Goal: Task Accomplishment & Management: Complete application form

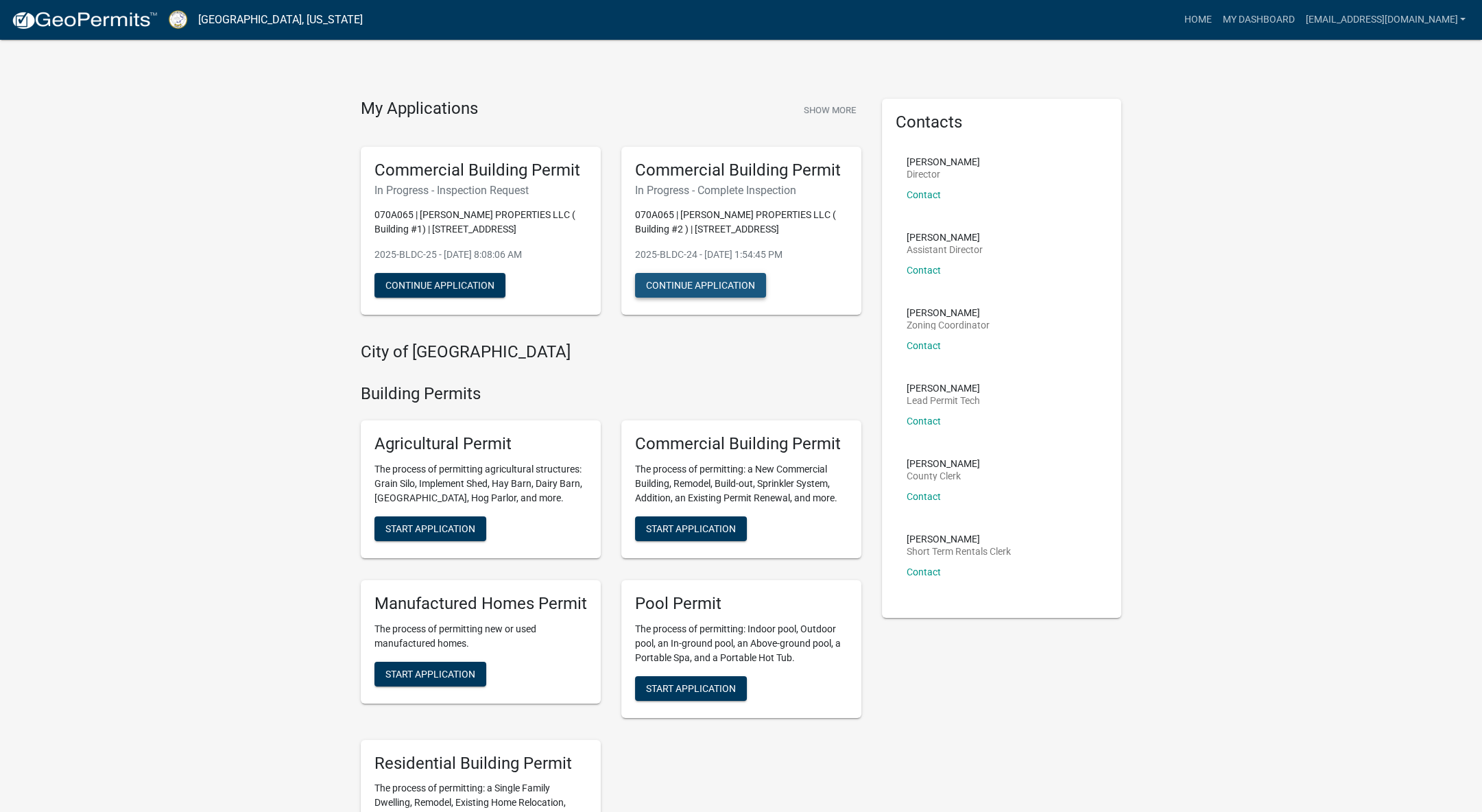
click at [710, 280] on button "Continue Application" at bounding box center [700, 284] width 131 height 25
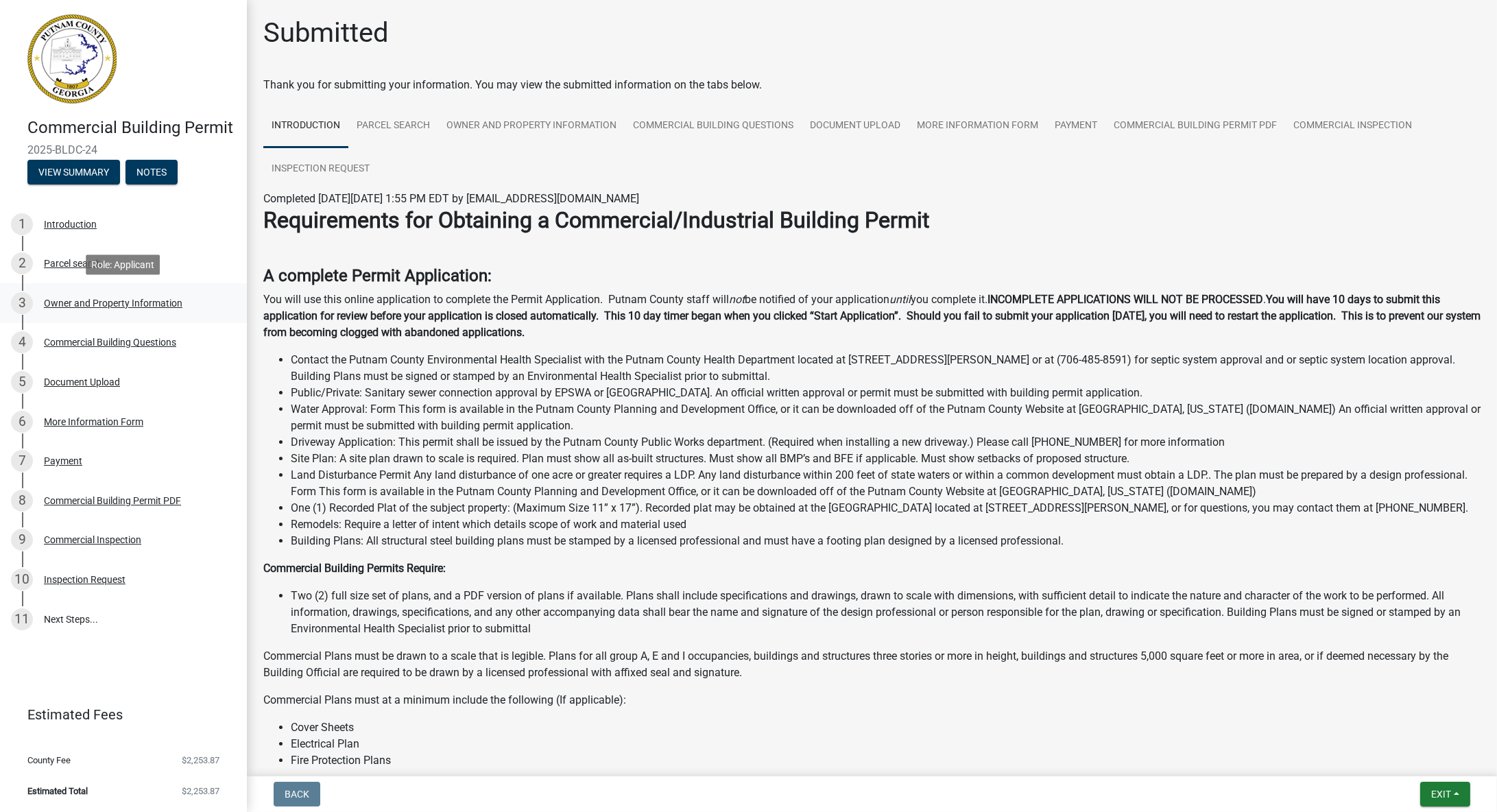
click at [89, 309] on div "3 Owner and Property Information" at bounding box center [118, 303] width 214 height 22
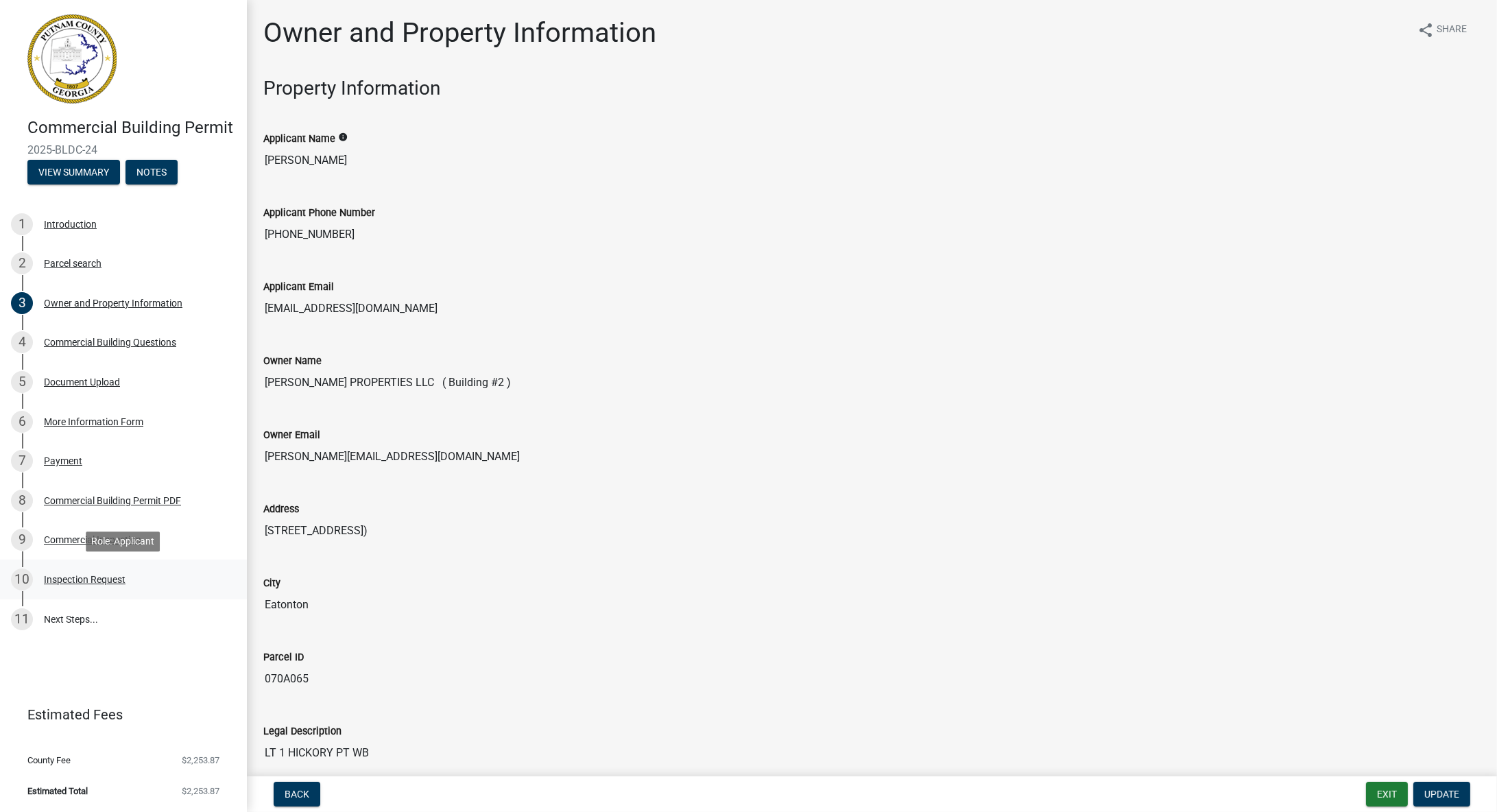
click at [80, 577] on div "Inspection Request" at bounding box center [85, 580] width 82 height 10
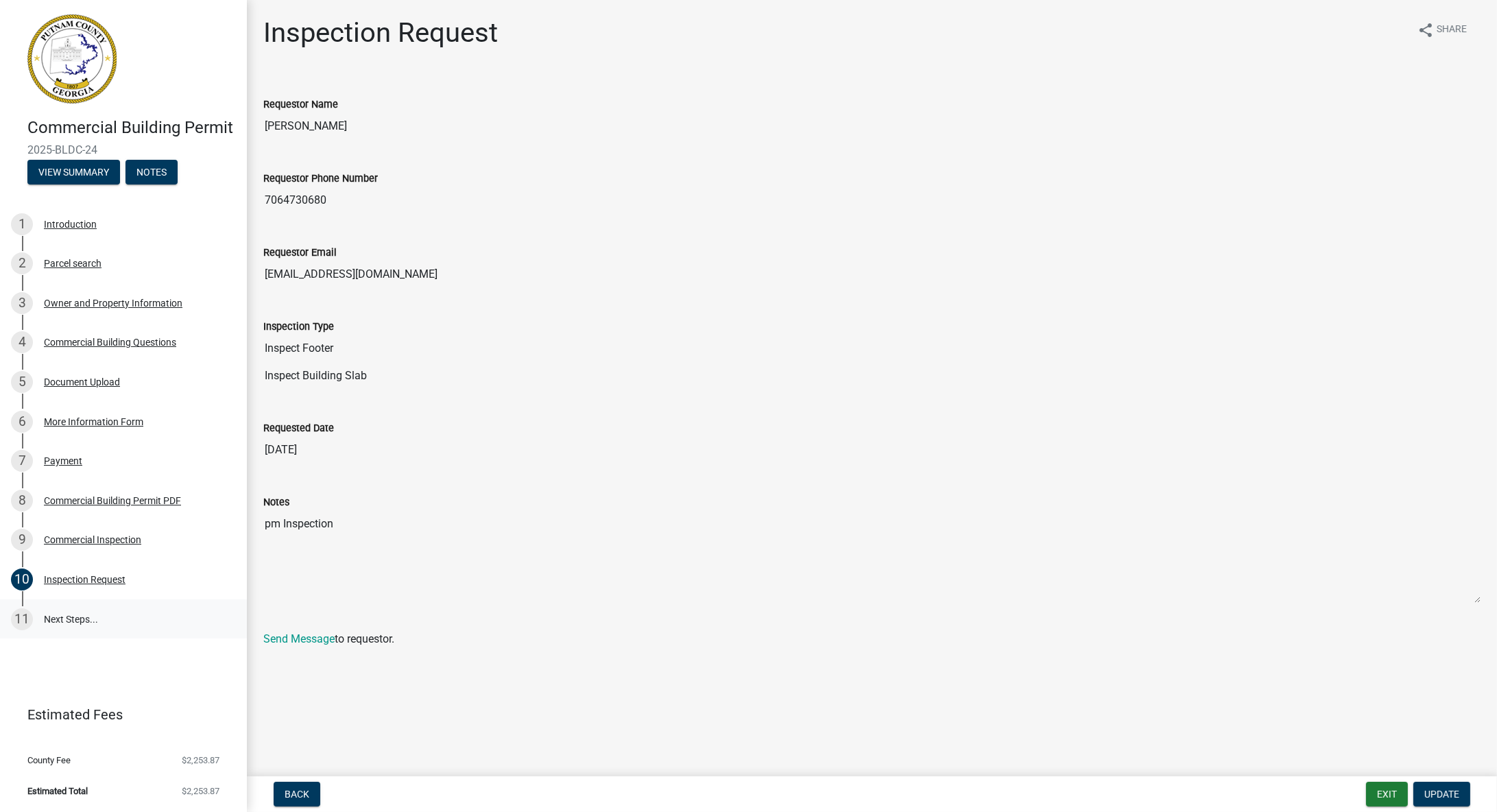
click at [74, 615] on link "11 Next Steps..." at bounding box center [123, 619] width 247 height 40
click at [68, 604] on link "11 Next Steps..." at bounding box center [123, 619] width 247 height 40
click at [96, 578] on div "Inspection Request" at bounding box center [85, 580] width 82 height 10
click at [1441, 790] on span "Update" at bounding box center [1441, 793] width 35 height 11
click at [1445, 792] on span "Update" at bounding box center [1441, 793] width 35 height 11
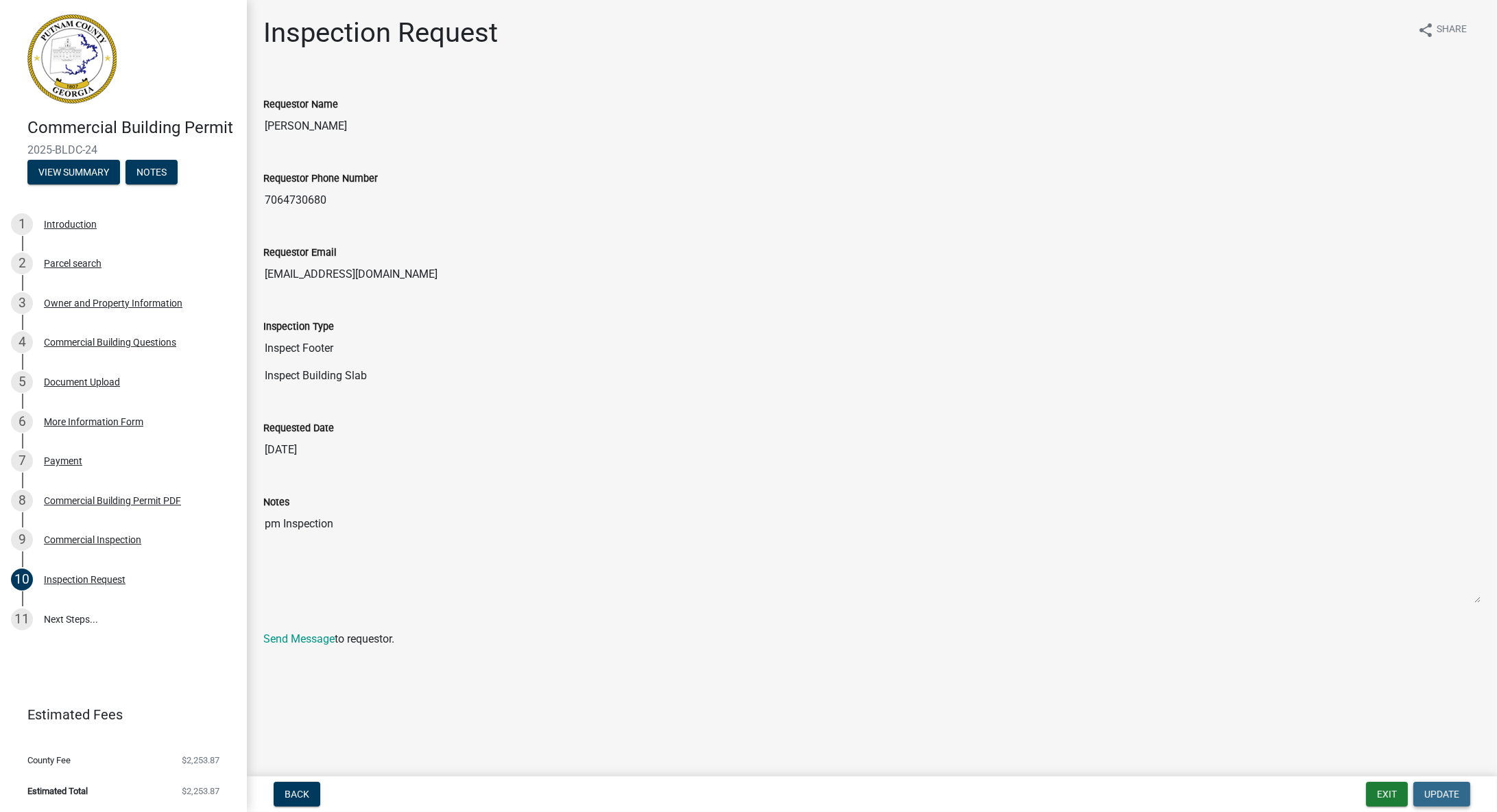
click at [1445, 792] on span "Update" at bounding box center [1441, 793] width 35 height 11
click at [291, 442] on input "[DATE]" at bounding box center [872, 449] width 1218 height 27
click at [306, 446] on input "[DATE]" at bounding box center [872, 449] width 1218 height 27
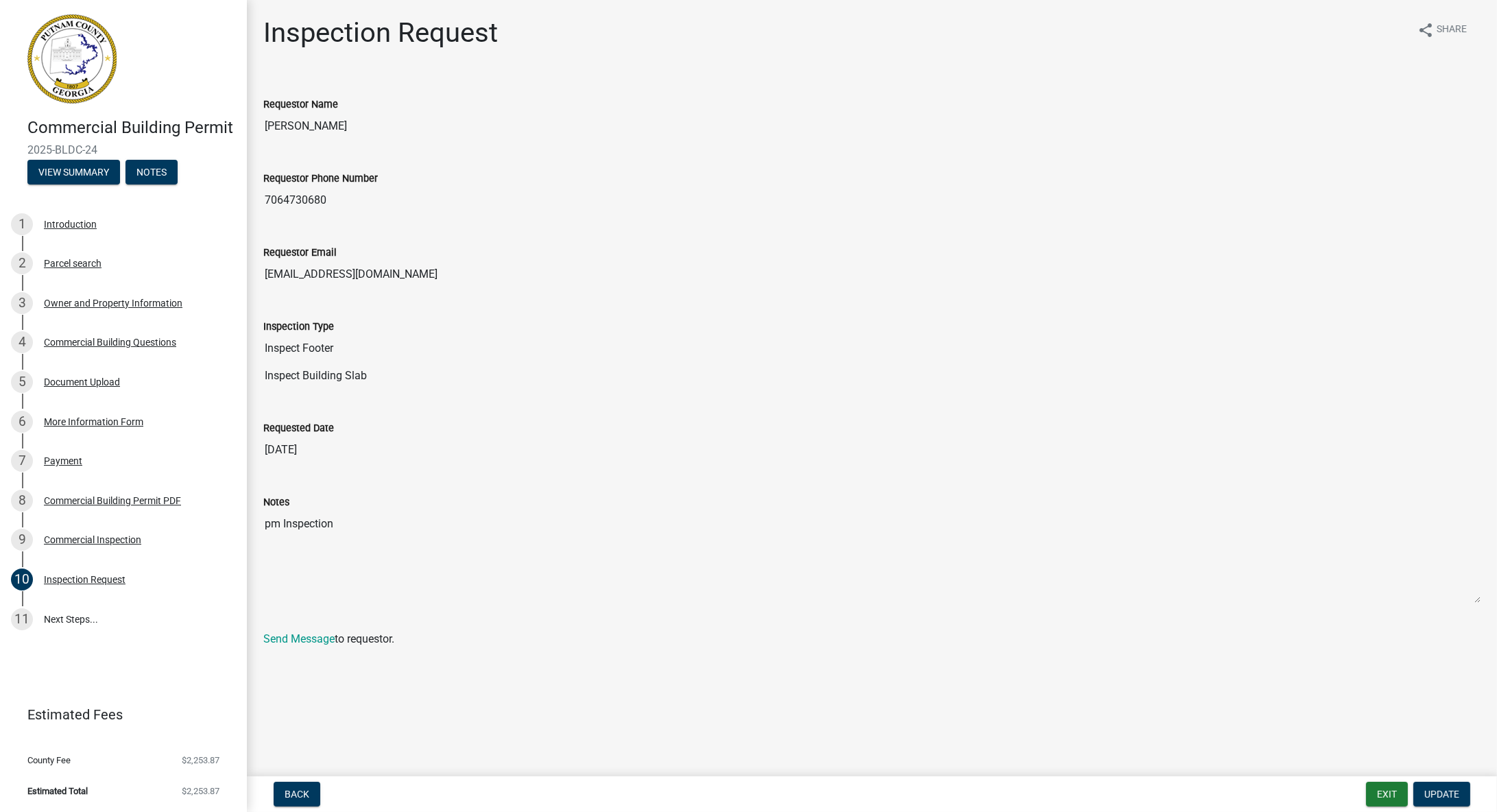
click at [306, 446] on input "[DATE]" at bounding box center [872, 449] width 1218 height 27
drag, startPoint x: 306, startPoint y: 446, endPoint x: 330, endPoint y: 450, distance: 24.3
click at [330, 450] on input "[DATE]" at bounding box center [872, 449] width 1218 height 27
click at [310, 793] on button "Back" at bounding box center [296, 793] width 47 height 25
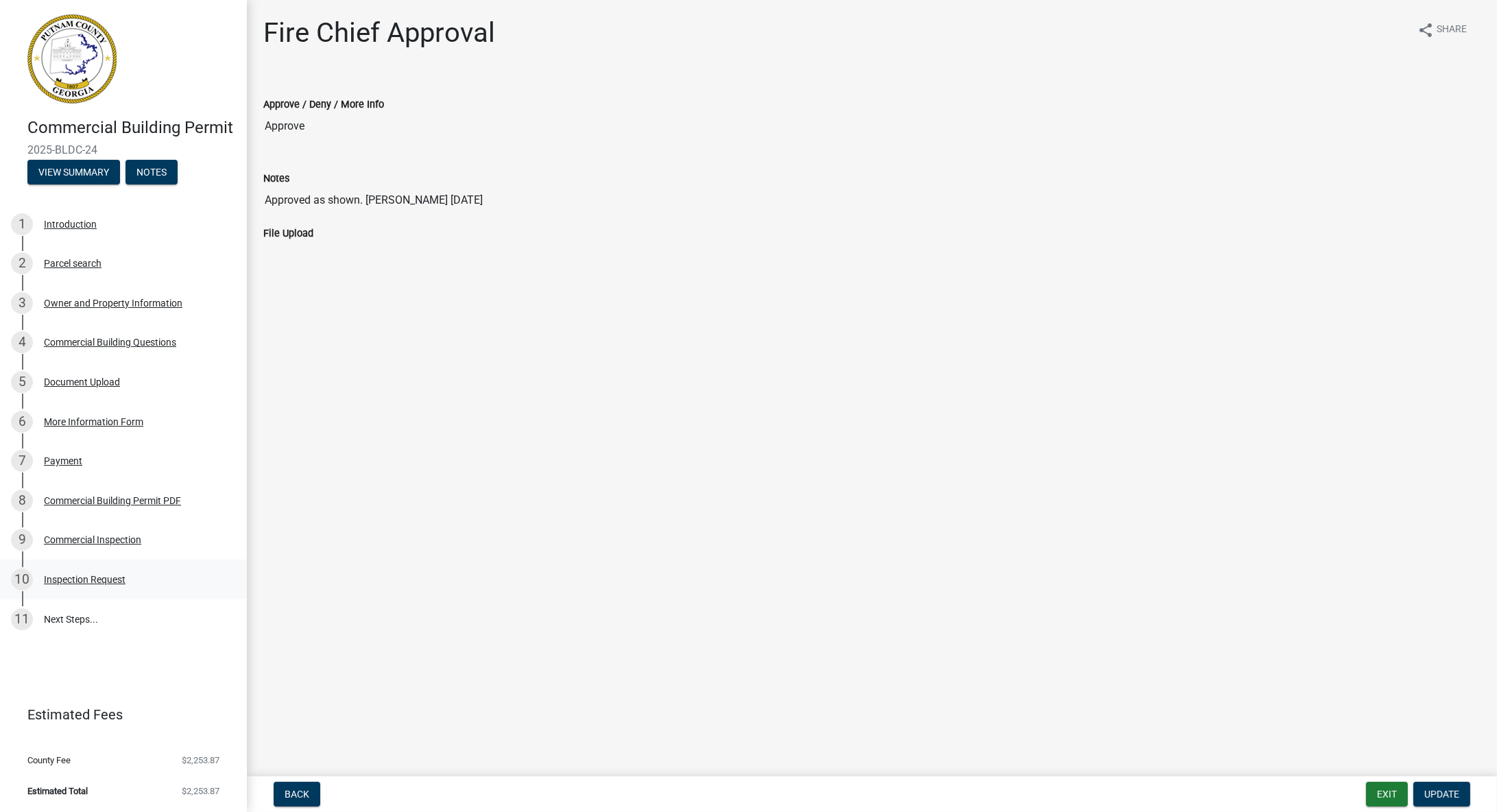
click at [111, 575] on div "Inspection Request" at bounding box center [85, 580] width 82 height 10
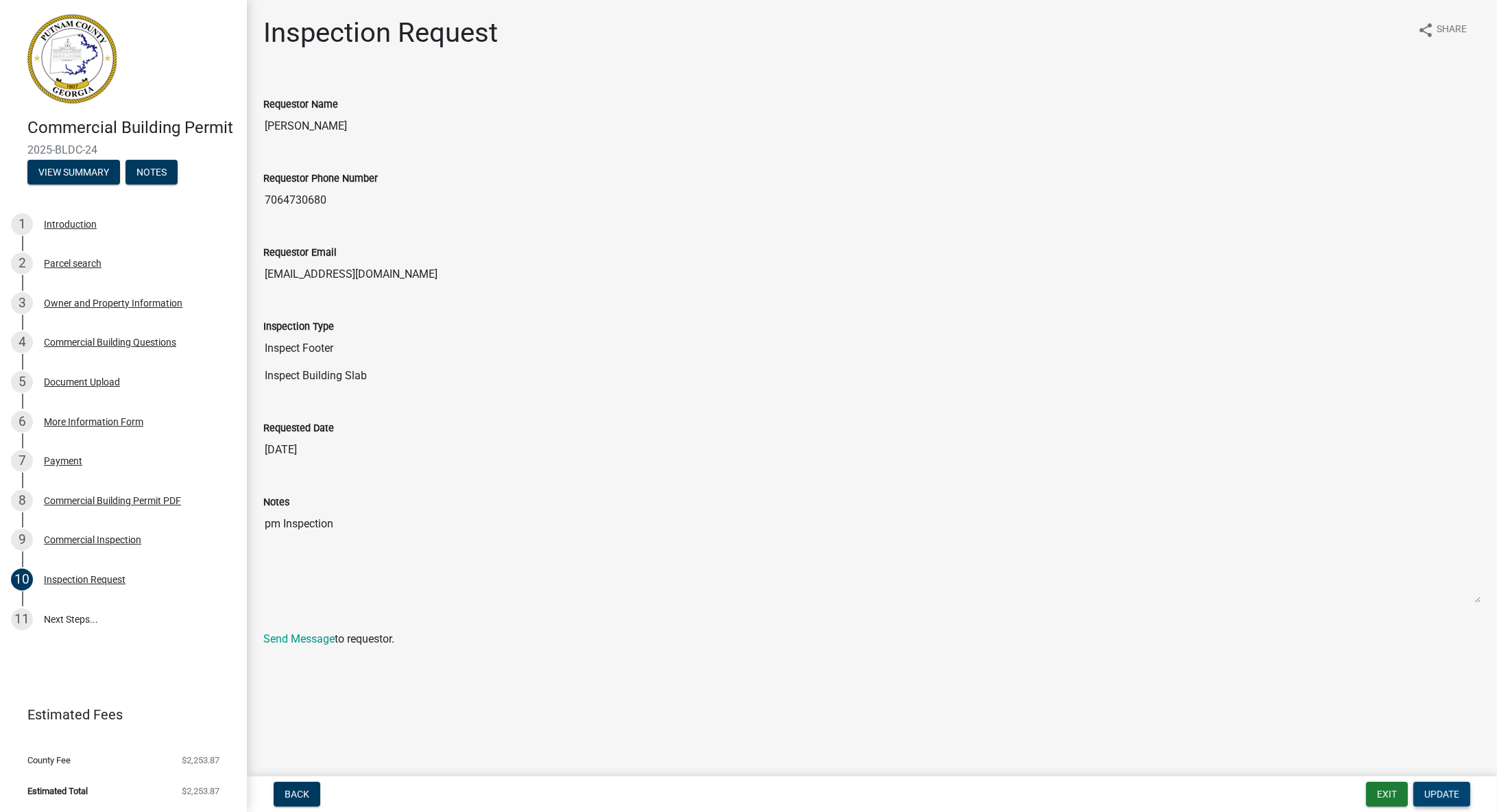
click at [1456, 797] on span "Update" at bounding box center [1441, 793] width 35 height 11
click at [1458, 806] on nav "Back Exit Update" at bounding box center [871, 794] width 1250 height 36
click at [1438, 797] on span "Update" at bounding box center [1441, 793] width 35 height 11
click at [117, 582] on div "Inspection Request" at bounding box center [85, 580] width 82 height 10
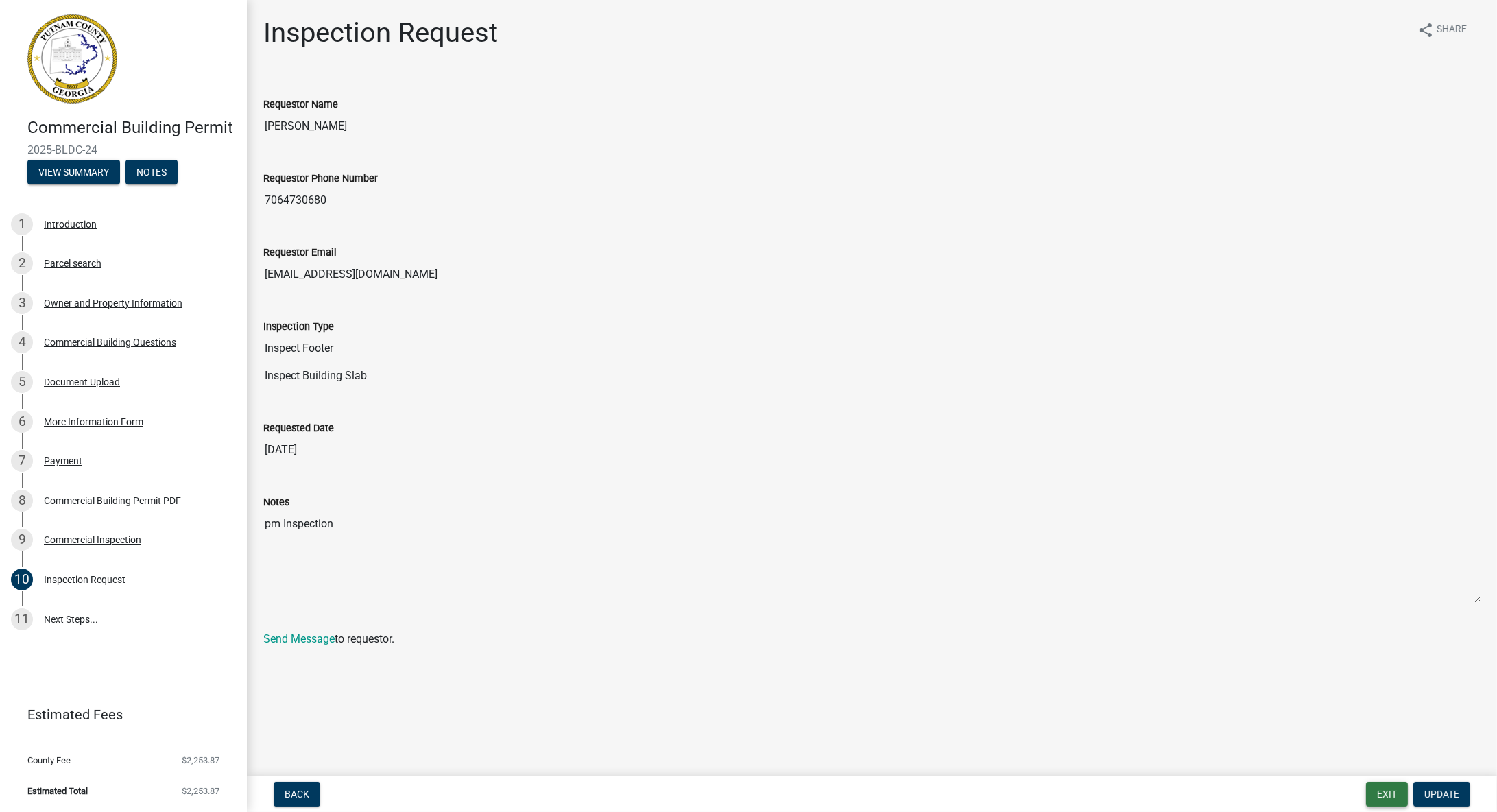
click at [1386, 787] on button "Exit" at bounding box center [1387, 793] width 42 height 25
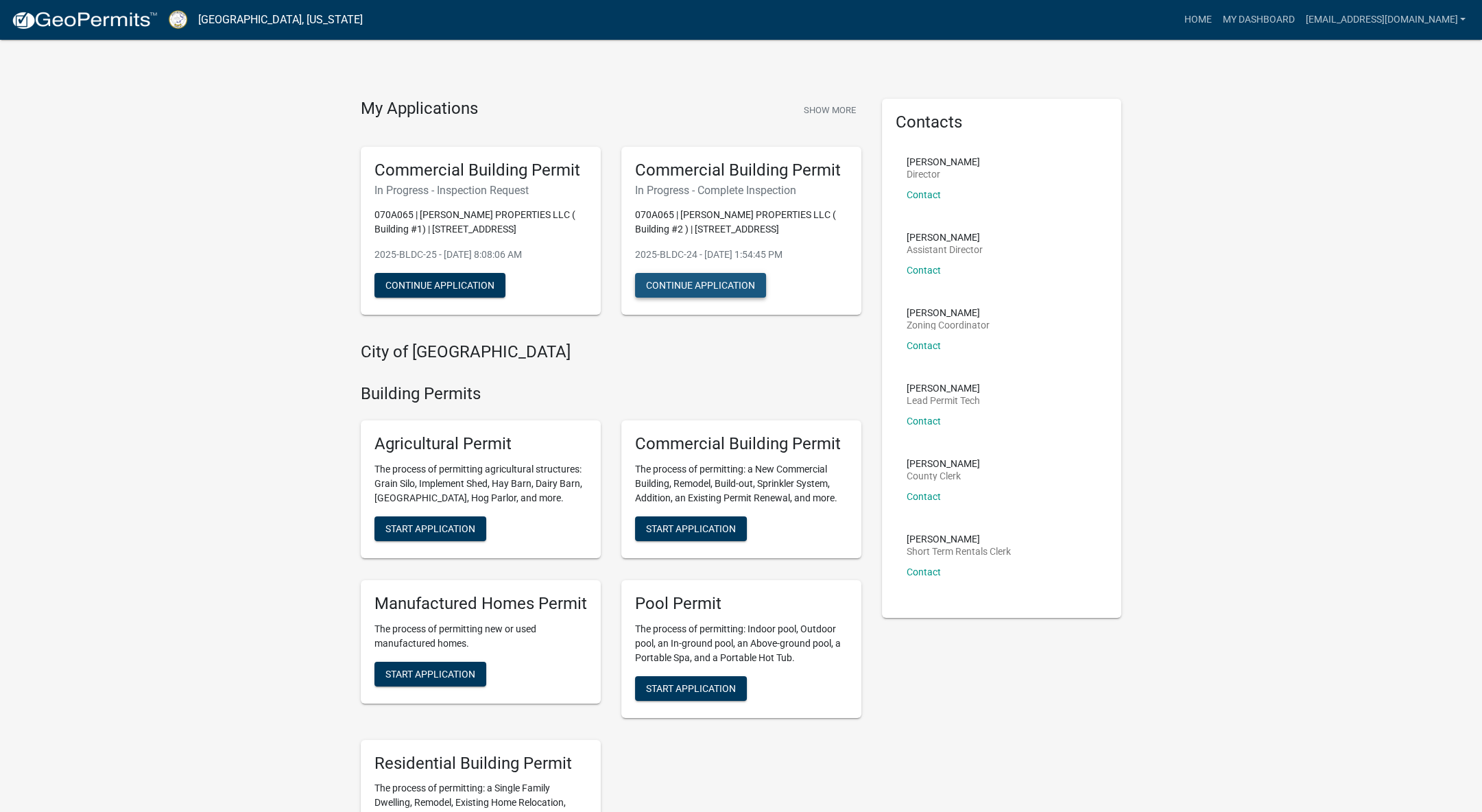
click at [738, 289] on button "Continue Application" at bounding box center [700, 284] width 131 height 25
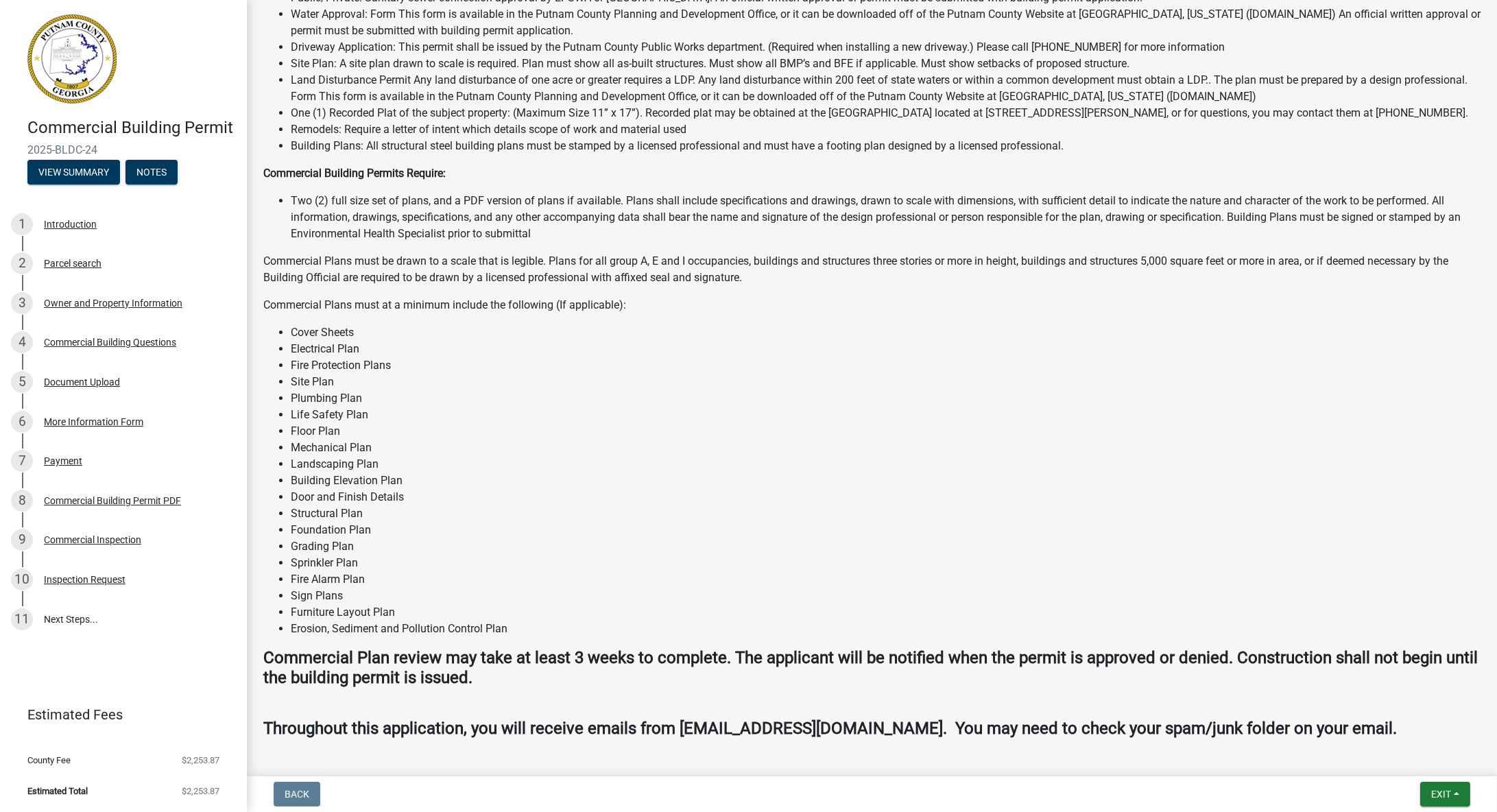
scroll to position [394, 0]
click at [85, 175] on button "View Summary" at bounding box center [73, 172] width 93 height 25
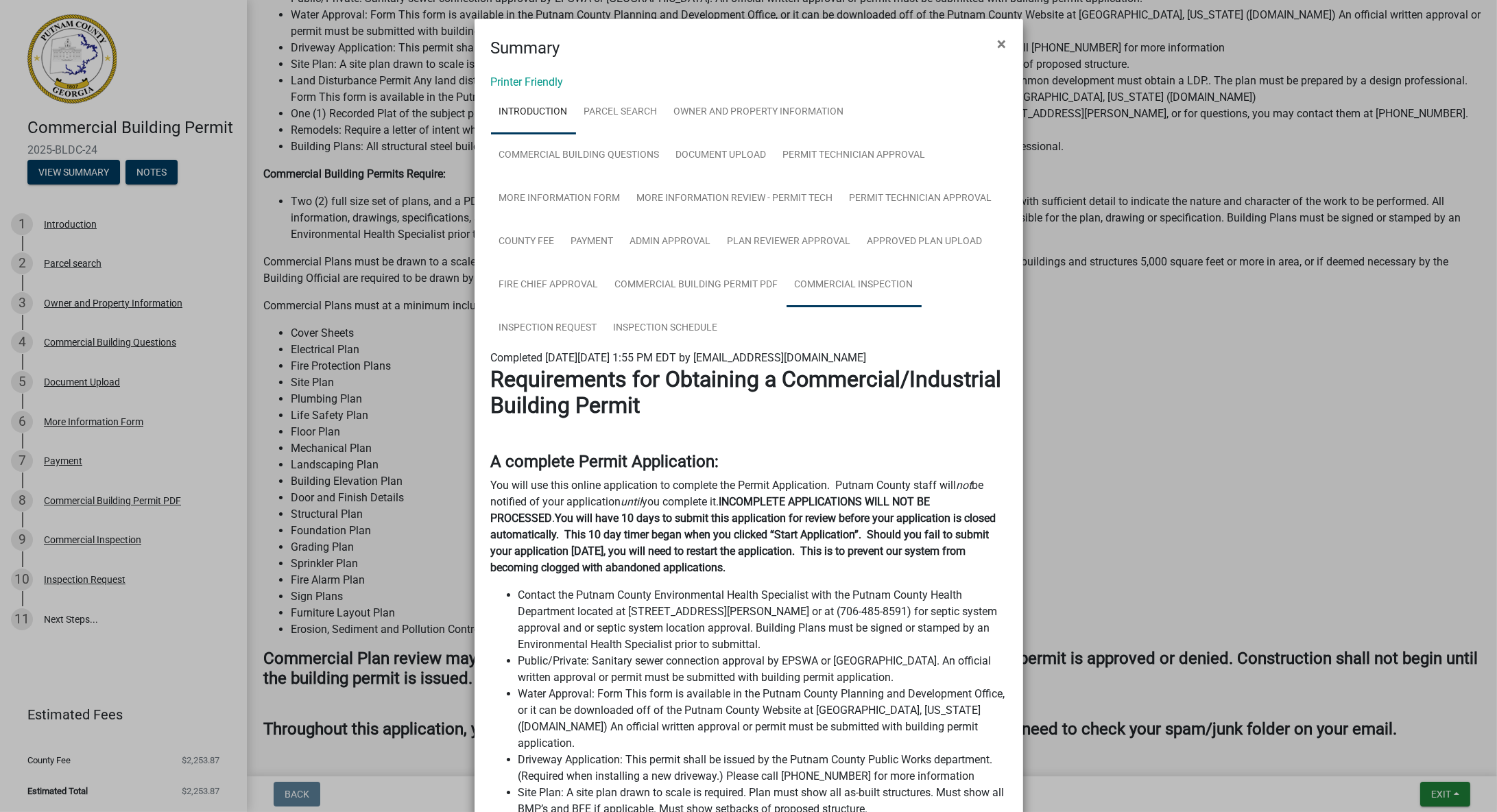
click at [845, 287] on link "Commercial Inspection" at bounding box center [853, 285] width 135 height 44
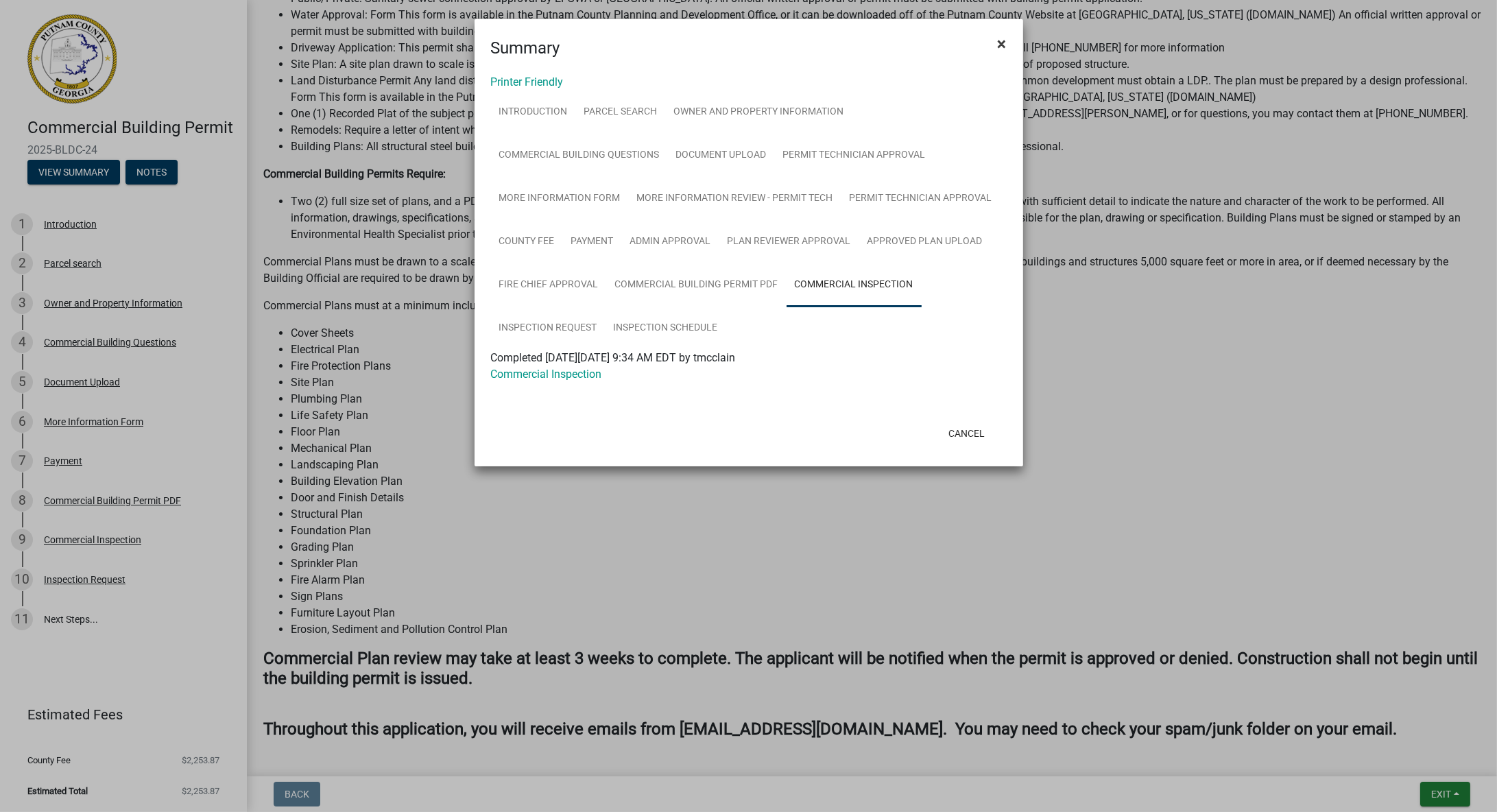
click at [1003, 45] on span "×" at bounding box center [1002, 43] width 9 height 19
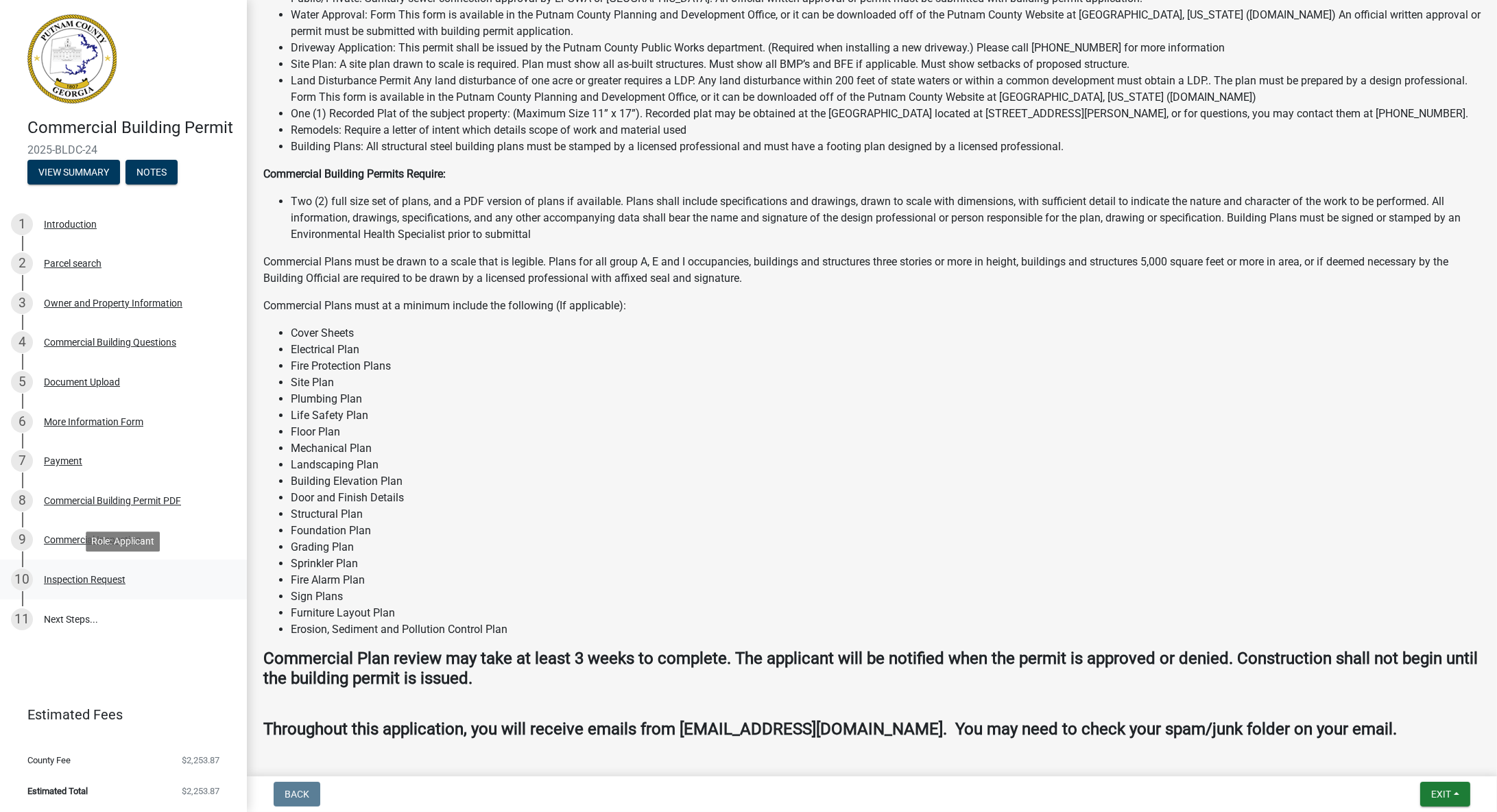
click at [68, 578] on div "Inspection Request" at bounding box center [85, 580] width 82 height 10
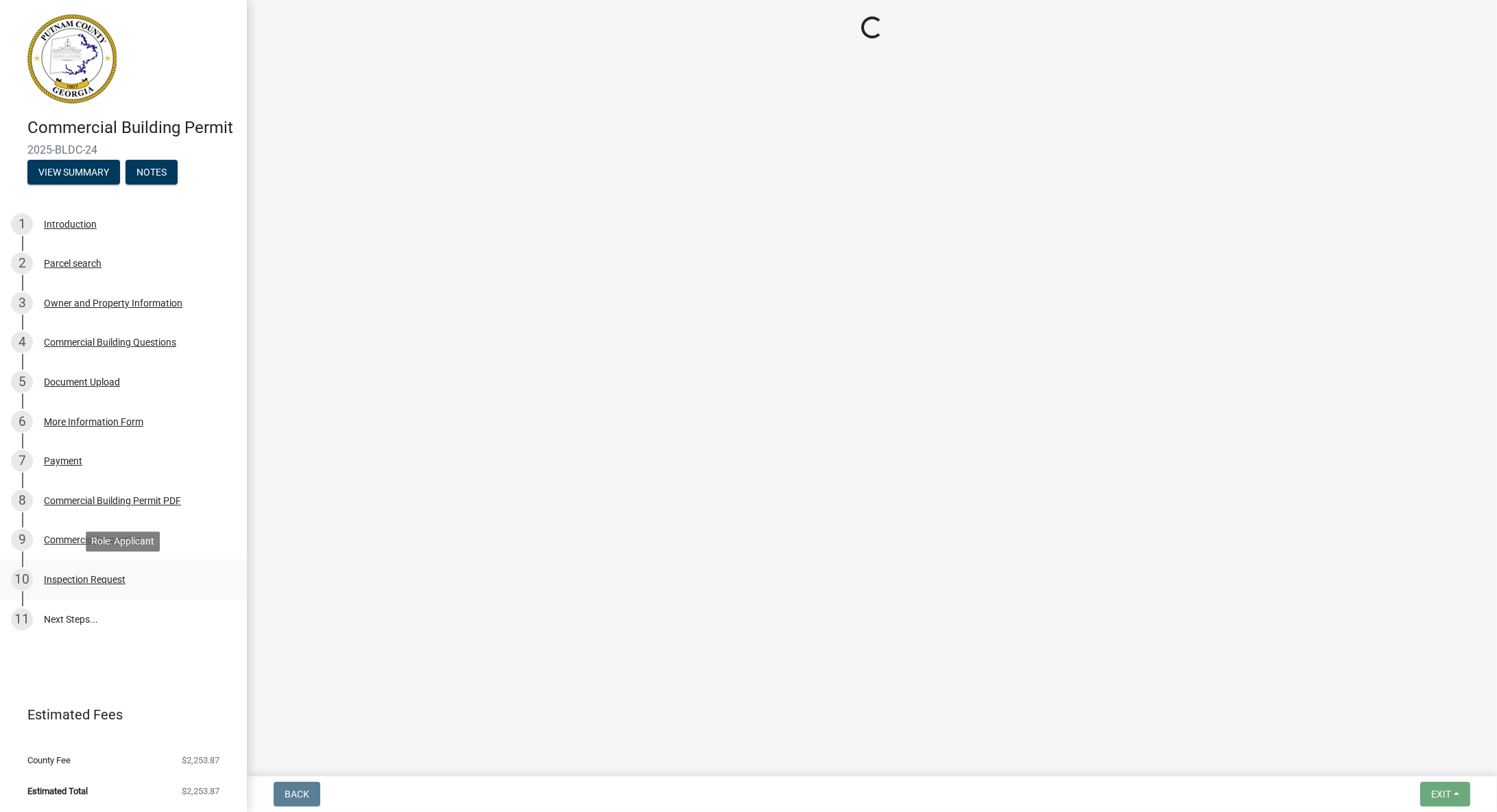
scroll to position [0, 0]
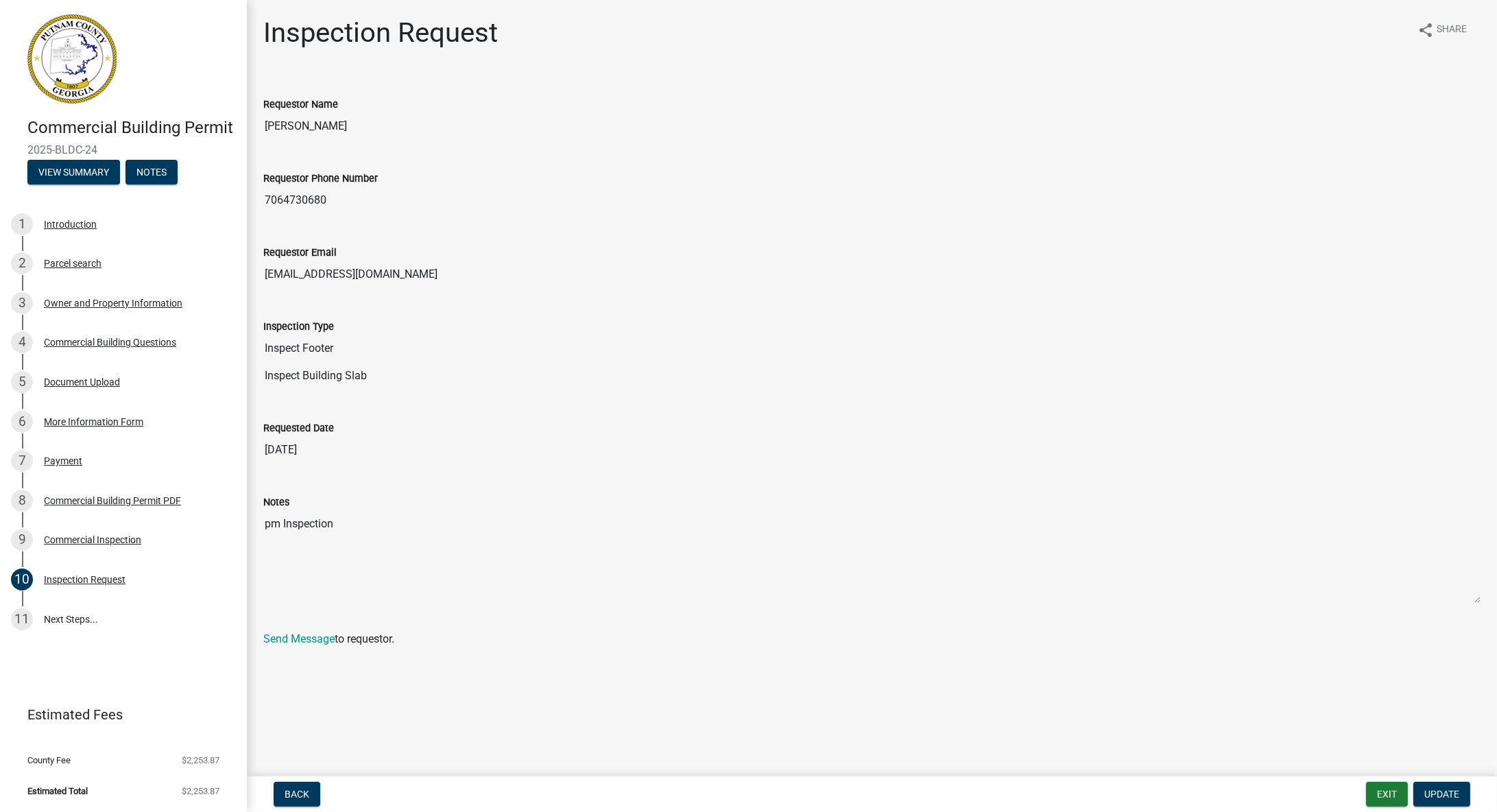
click at [325, 428] on label "Requested Date" at bounding box center [298, 429] width 71 height 10
click at [325, 436] on input "[DATE]" at bounding box center [872, 449] width 1218 height 27
click at [1398, 791] on button "Exit" at bounding box center [1387, 793] width 42 height 25
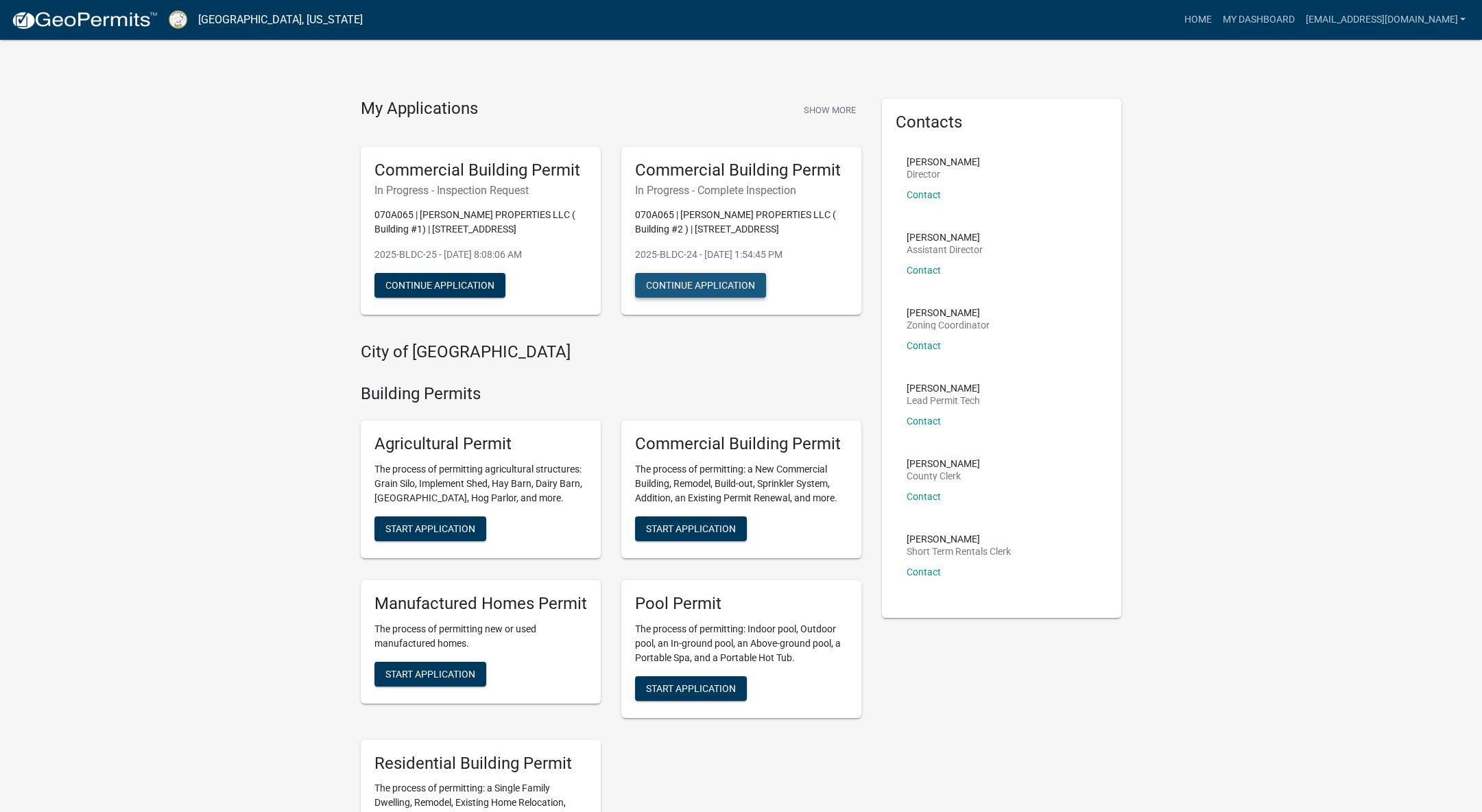
click at [708, 290] on button "Continue Application" at bounding box center [700, 284] width 131 height 25
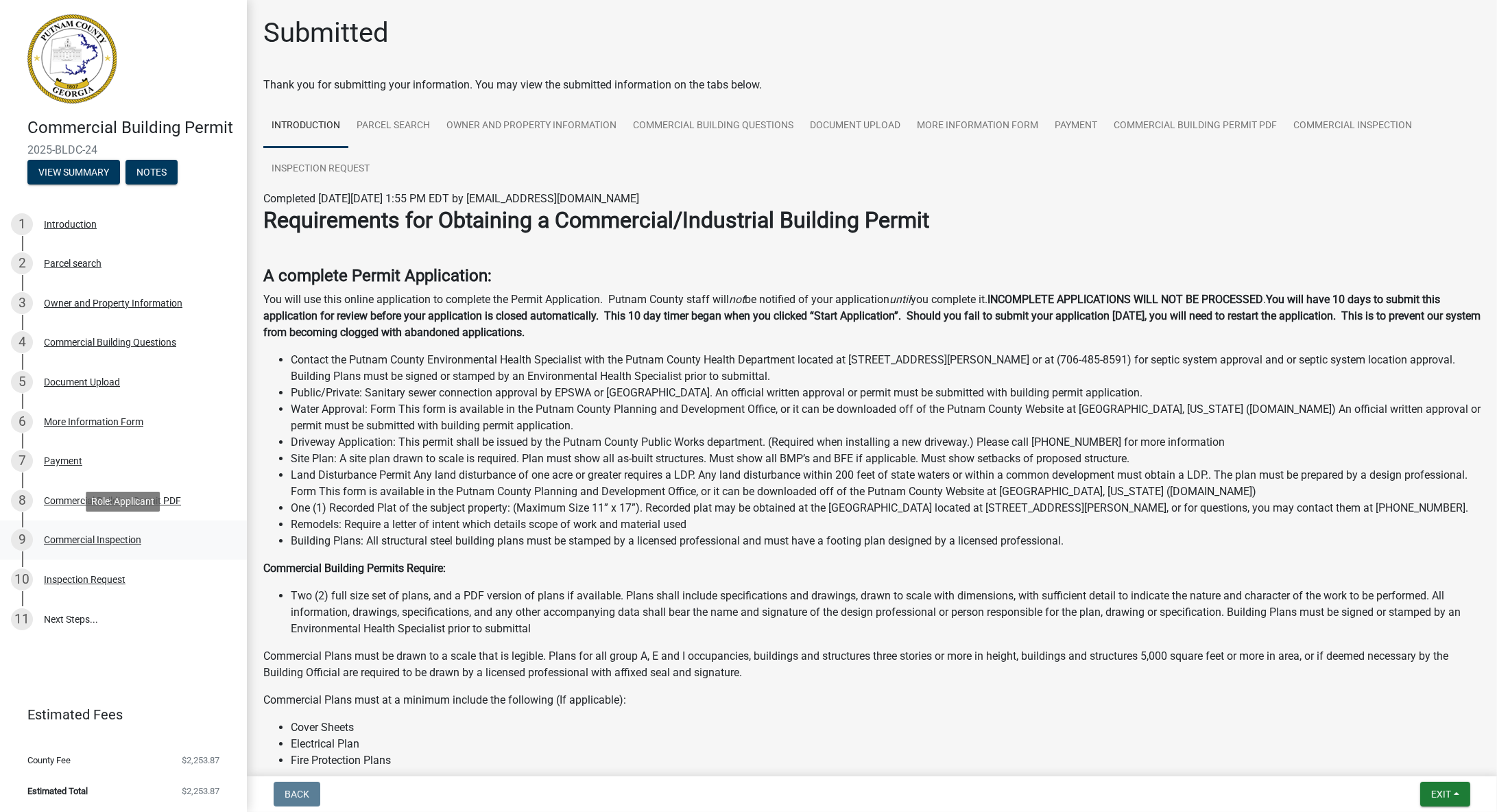
click at [107, 542] on div "Commercial Inspection" at bounding box center [93, 540] width 98 height 10
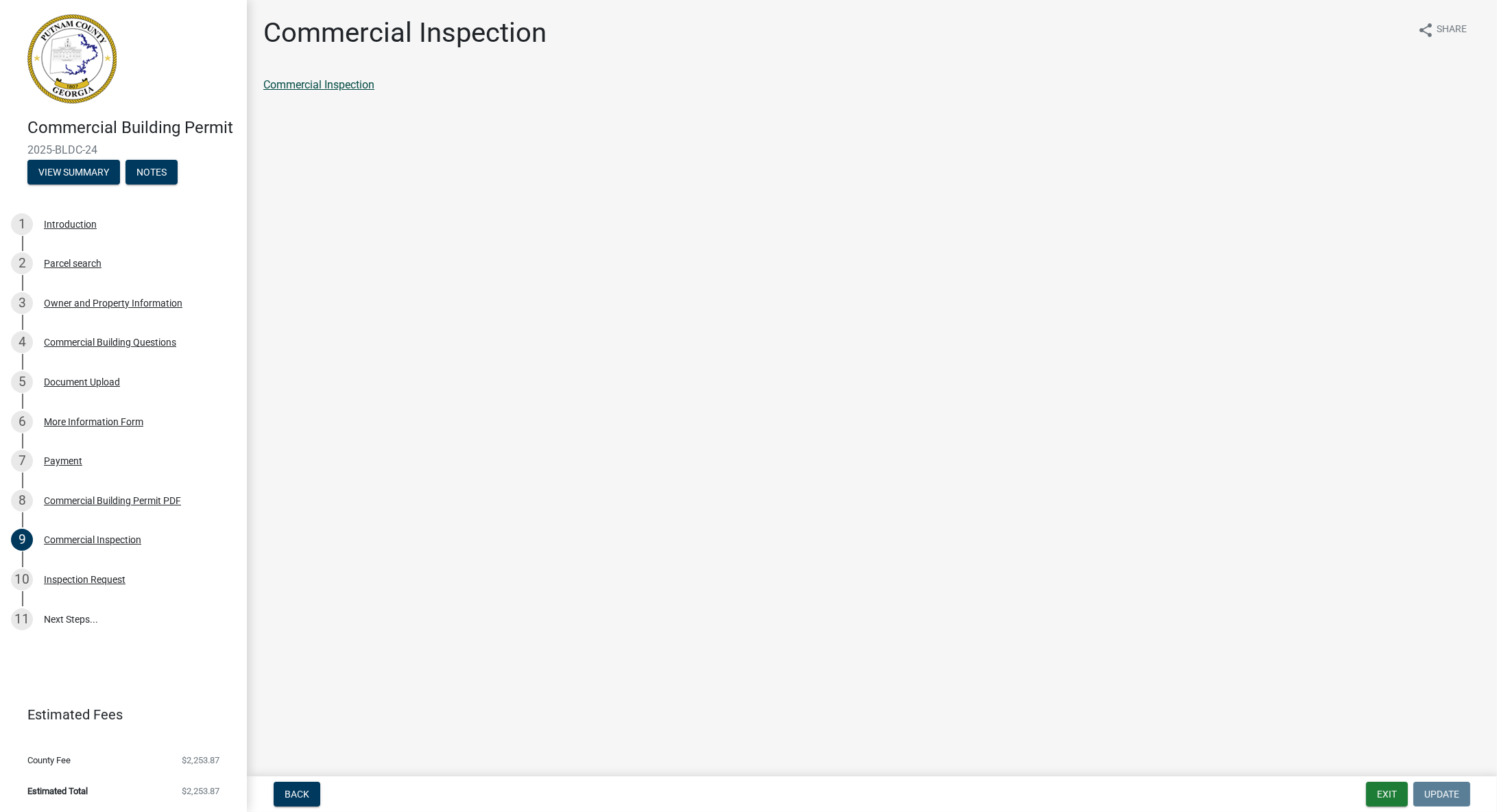
click at [330, 87] on link "Commercial Inspection" at bounding box center [318, 84] width 111 height 13
click at [111, 581] on div "Inspection Request" at bounding box center [85, 580] width 82 height 10
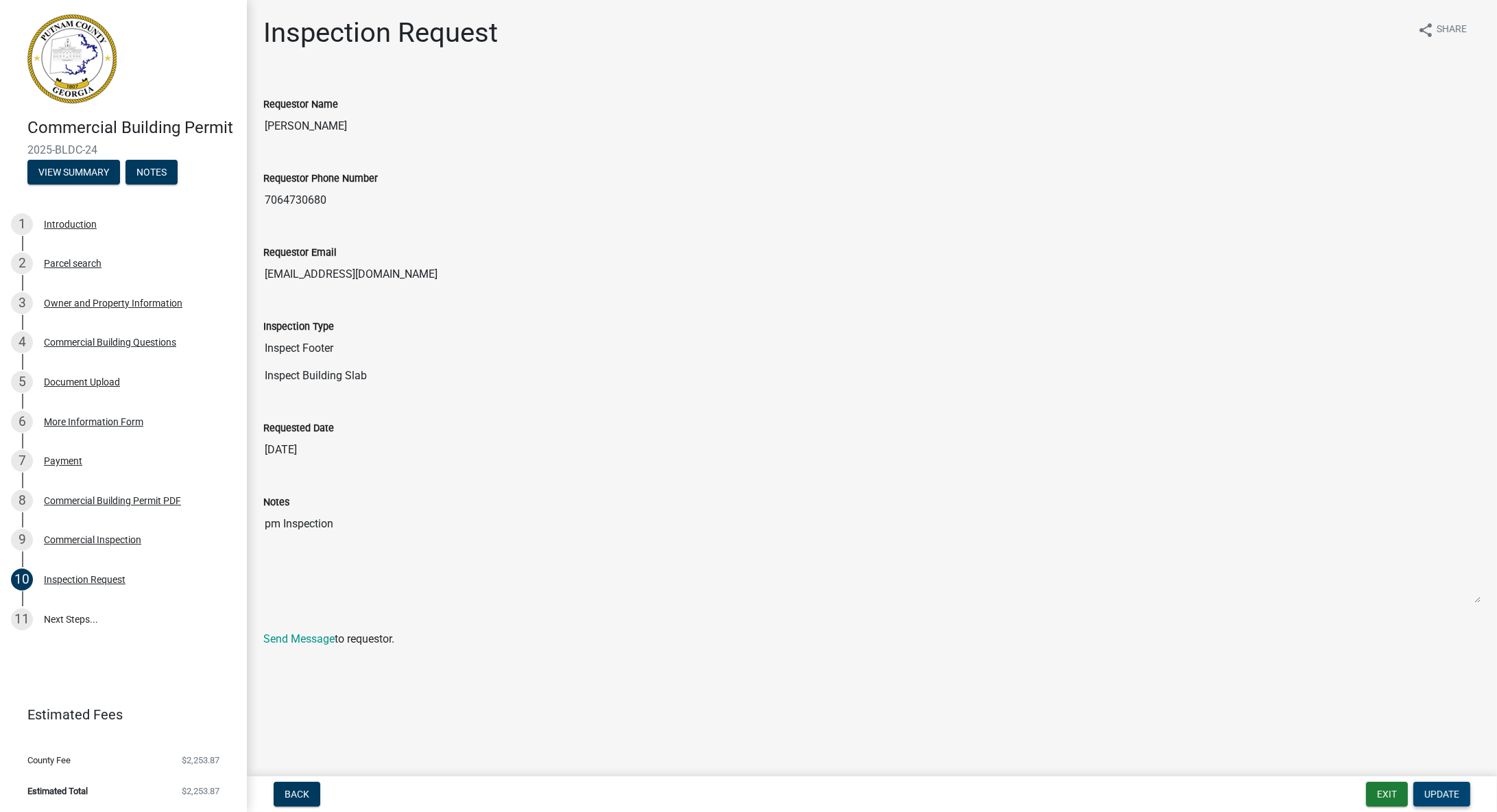
click at [1450, 796] on span "Update" at bounding box center [1441, 793] width 35 height 11
click at [1462, 805] on button "Update" at bounding box center [1441, 793] width 57 height 25
click at [1440, 792] on span "Update" at bounding box center [1441, 793] width 35 height 11
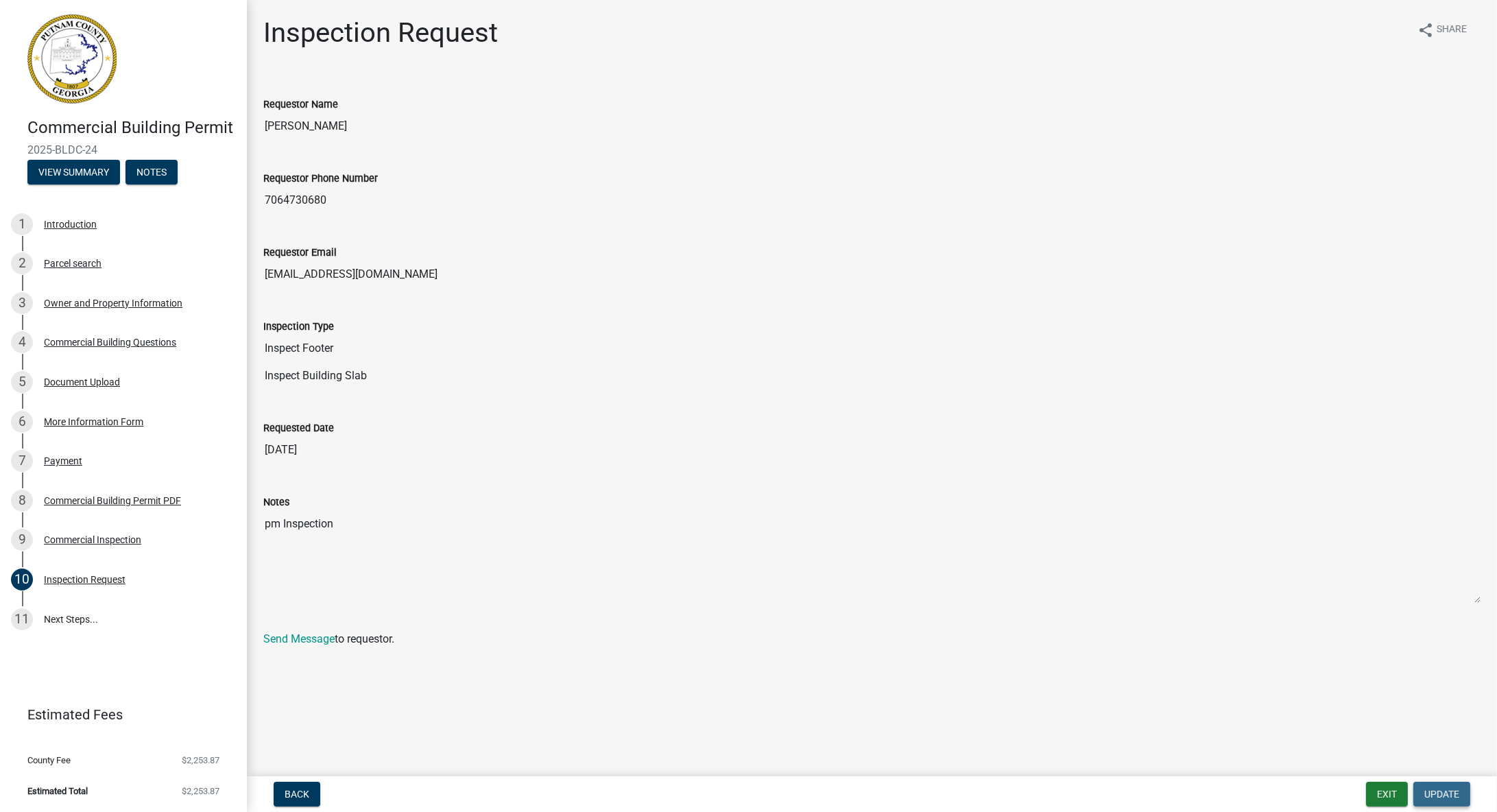
click at [1440, 792] on span "Update" at bounding box center [1441, 793] width 35 height 11
drag, startPoint x: 1440, startPoint y: 792, endPoint x: 1435, endPoint y: 786, distance: 7.8
click at [1435, 786] on button "Update" at bounding box center [1441, 793] width 57 height 25
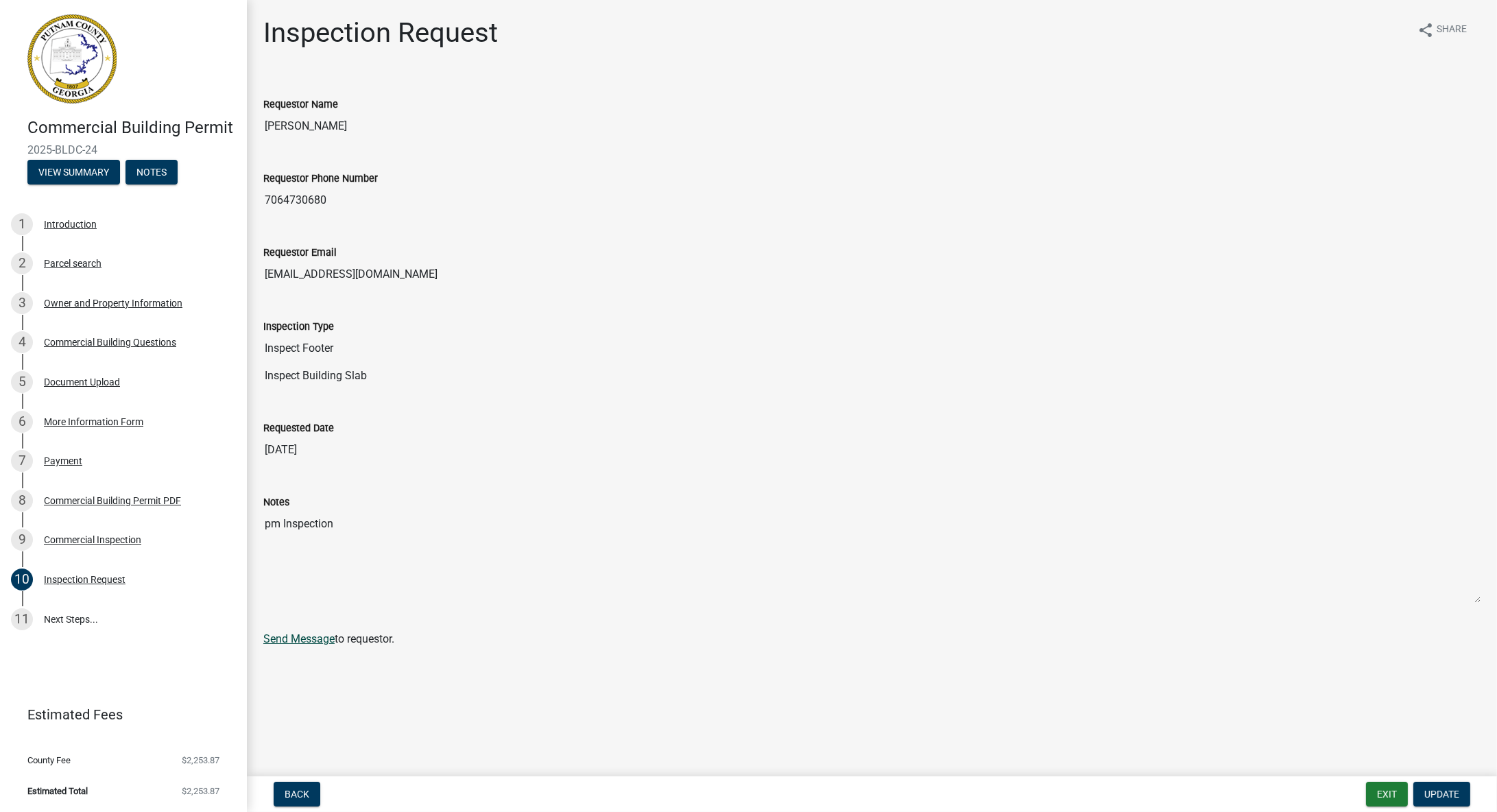
click at [317, 639] on link "Send Message" at bounding box center [298, 638] width 71 height 13
click at [324, 637] on link "Send Message" at bounding box center [298, 638] width 71 height 13
click at [1395, 794] on button "Exit" at bounding box center [1387, 793] width 42 height 25
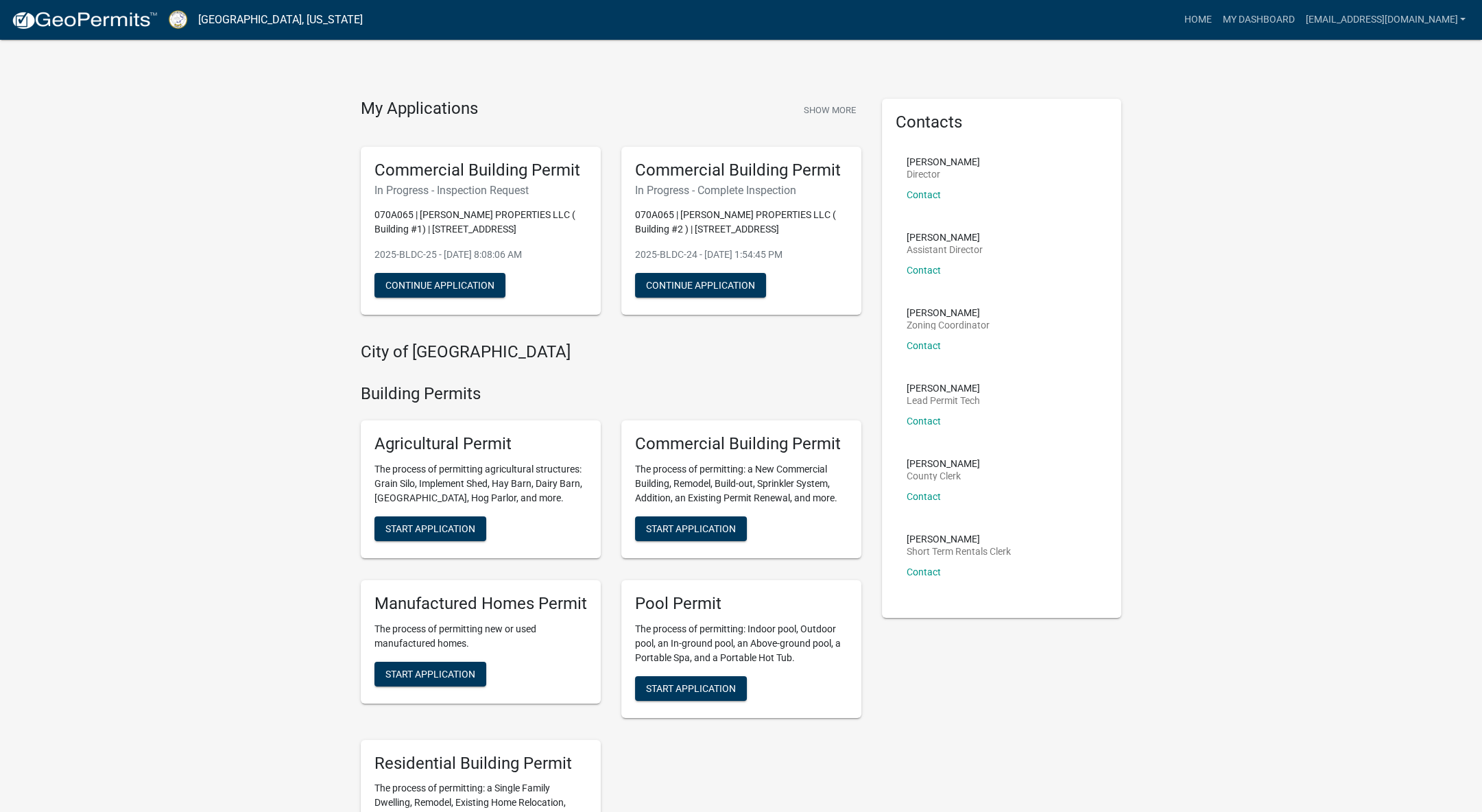
click at [703, 365] on div "City of [GEOGRAPHIC_DATA]" at bounding box center [611, 354] width 501 height 25
click at [699, 286] on button "Continue Application" at bounding box center [700, 284] width 131 height 25
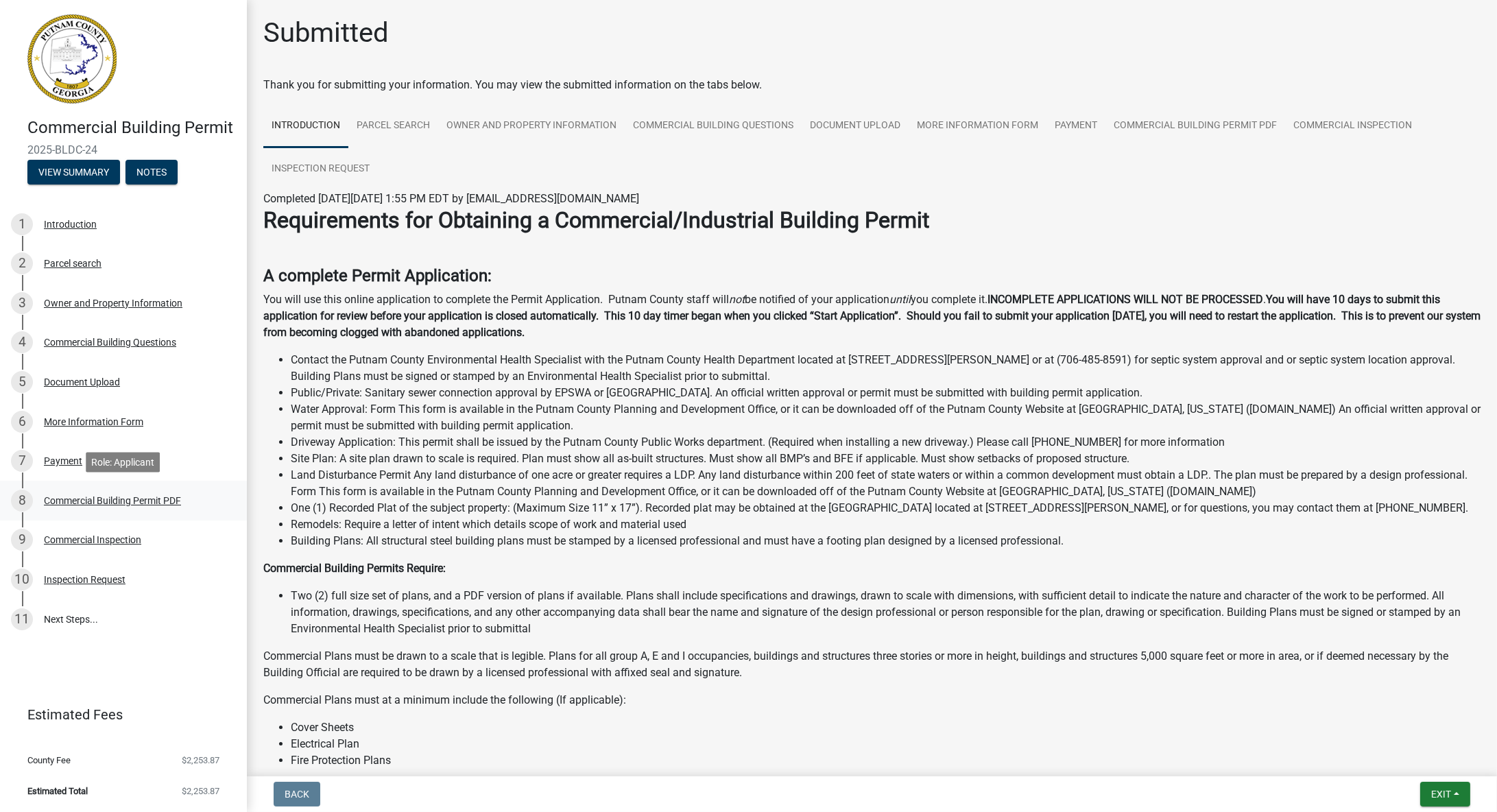
click at [117, 504] on div "Commercial Building Permit PDF" at bounding box center [112, 501] width 137 height 10
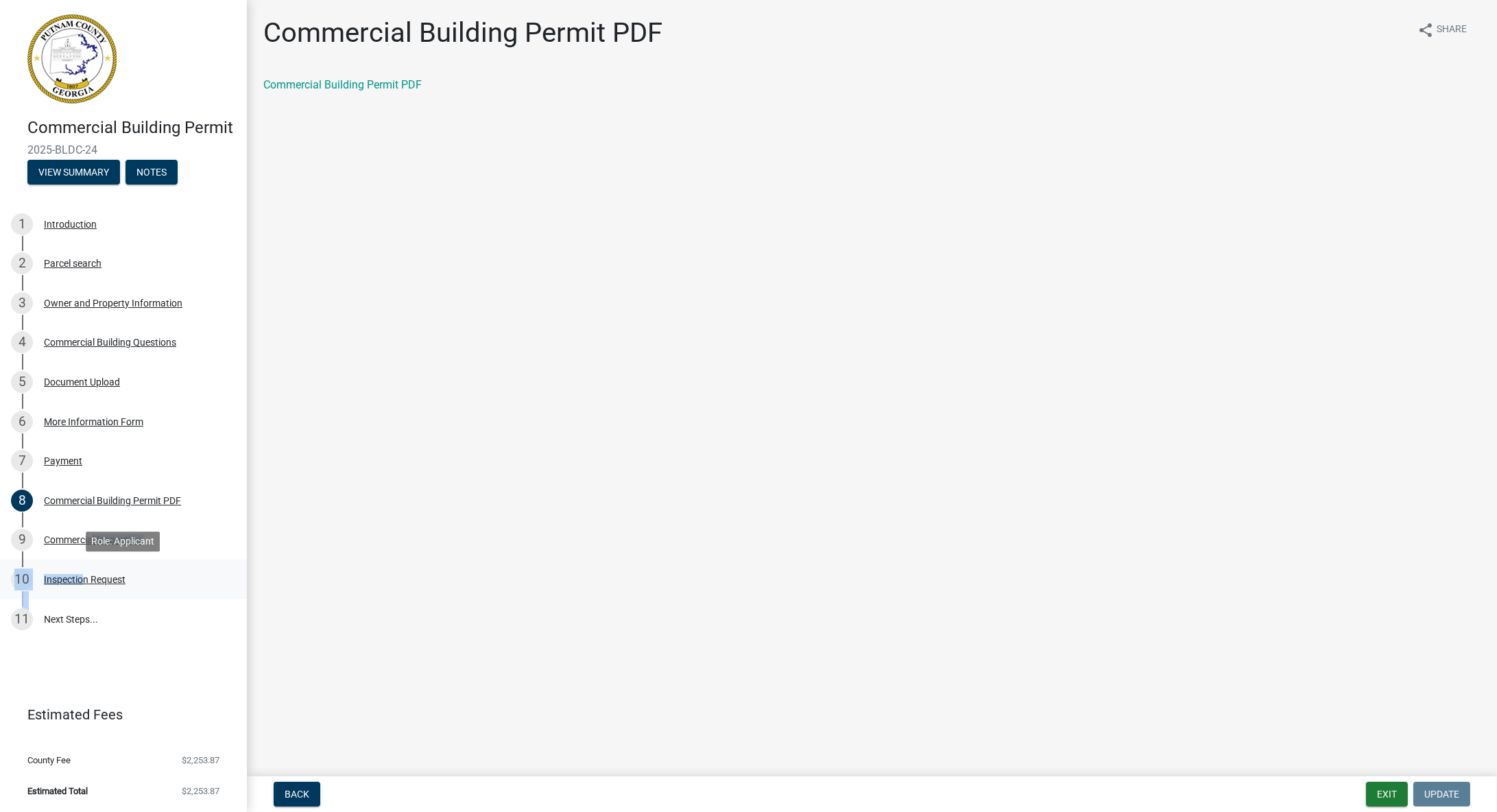
drag, startPoint x: 91, startPoint y: 540, endPoint x: 78, endPoint y: 584, distance: 45.9
click at [78, 584] on ul "1 Introduction 2 Parcel search 3 Owner and Property Information 4 Commercial Bu…" at bounding box center [123, 421] width 247 height 446
click at [78, 584] on div "Inspection Request" at bounding box center [85, 580] width 82 height 10
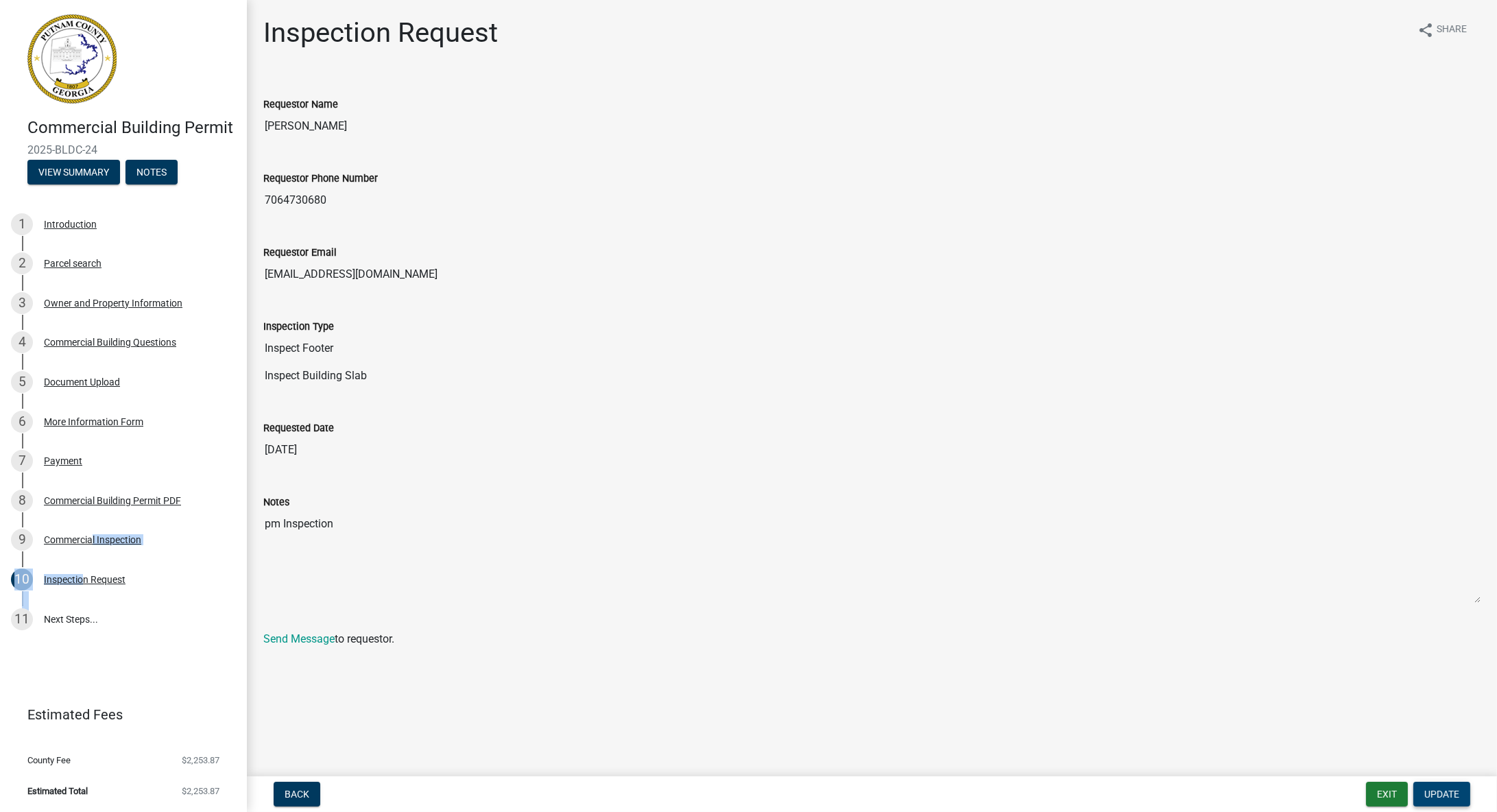
click at [1435, 790] on span "Update" at bounding box center [1441, 793] width 35 height 11
click at [87, 608] on link "11 Next Steps..." at bounding box center [123, 619] width 247 height 40
click at [77, 620] on link "11 Next Steps..." at bounding box center [123, 619] width 247 height 40
click at [47, 612] on link "11 Next Steps..." at bounding box center [123, 619] width 247 height 40
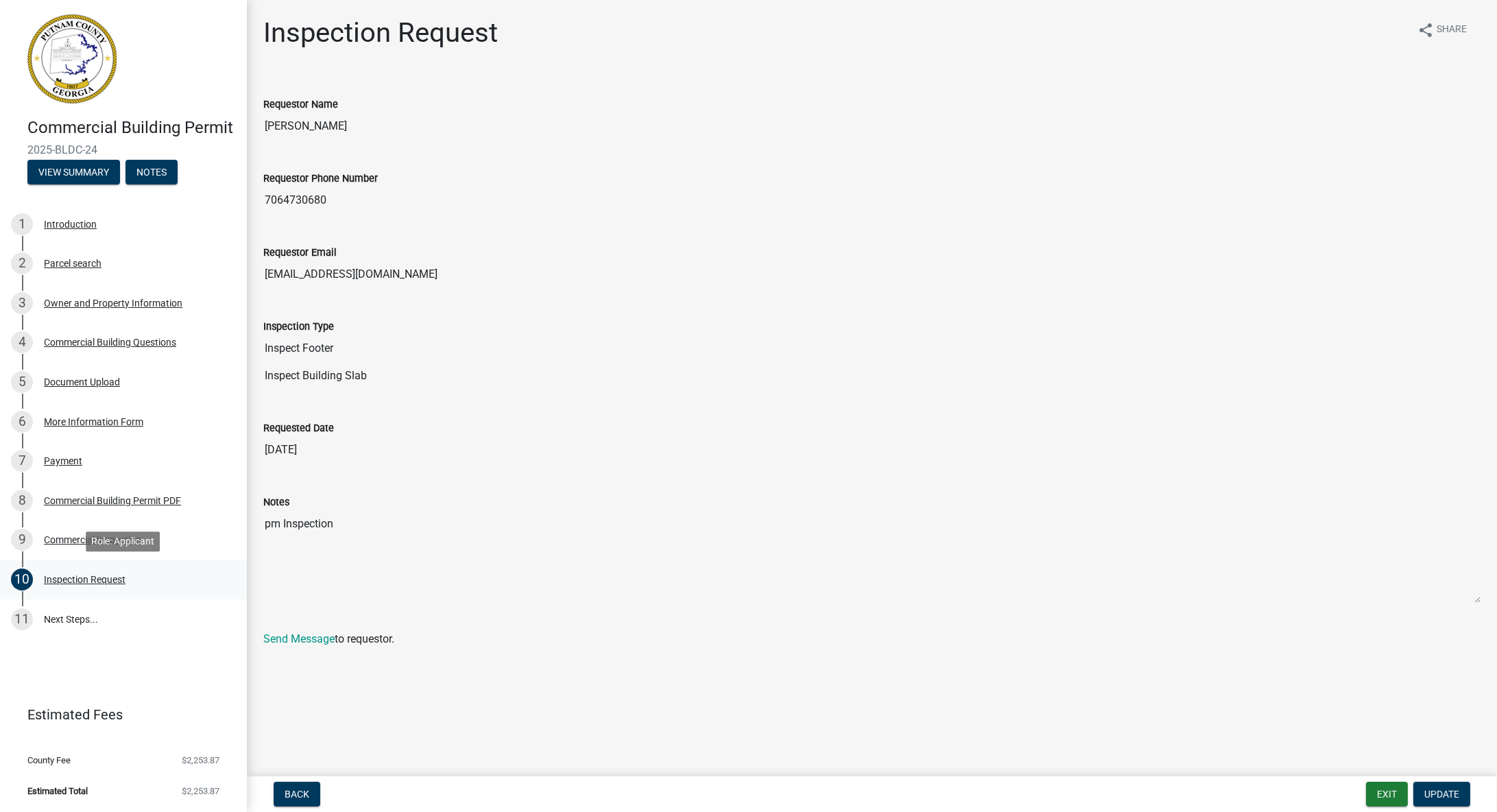
click at [96, 579] on div "Inspection Request" at bounding box center [85, 580] width 82 height 10
click at [1386, 790] on button "Exit" at bounding box center [1387, 793] width 42 height 25
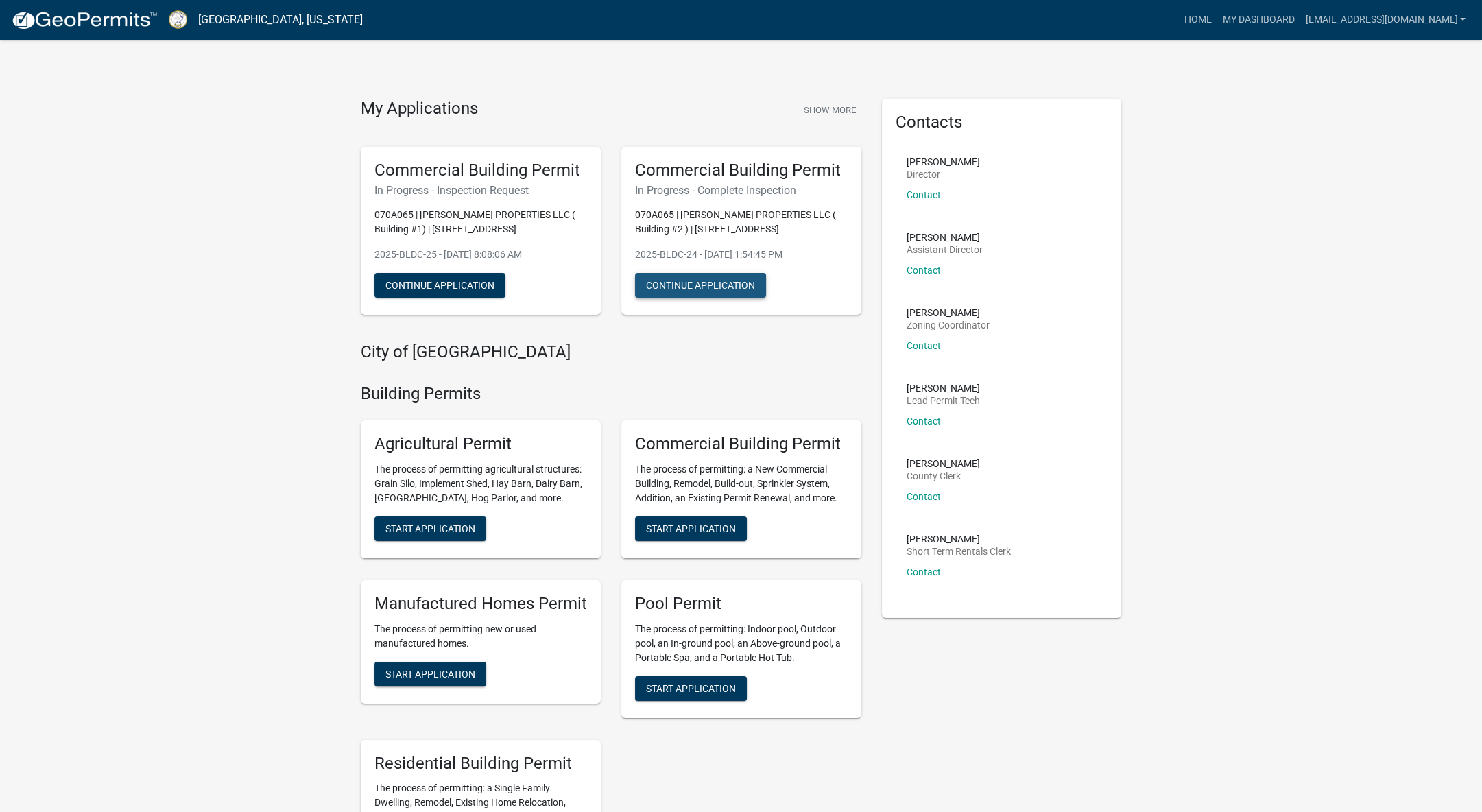
click at [724, 286] on button "Continue Application" at bounding box center [700, 284] width 131 height 25
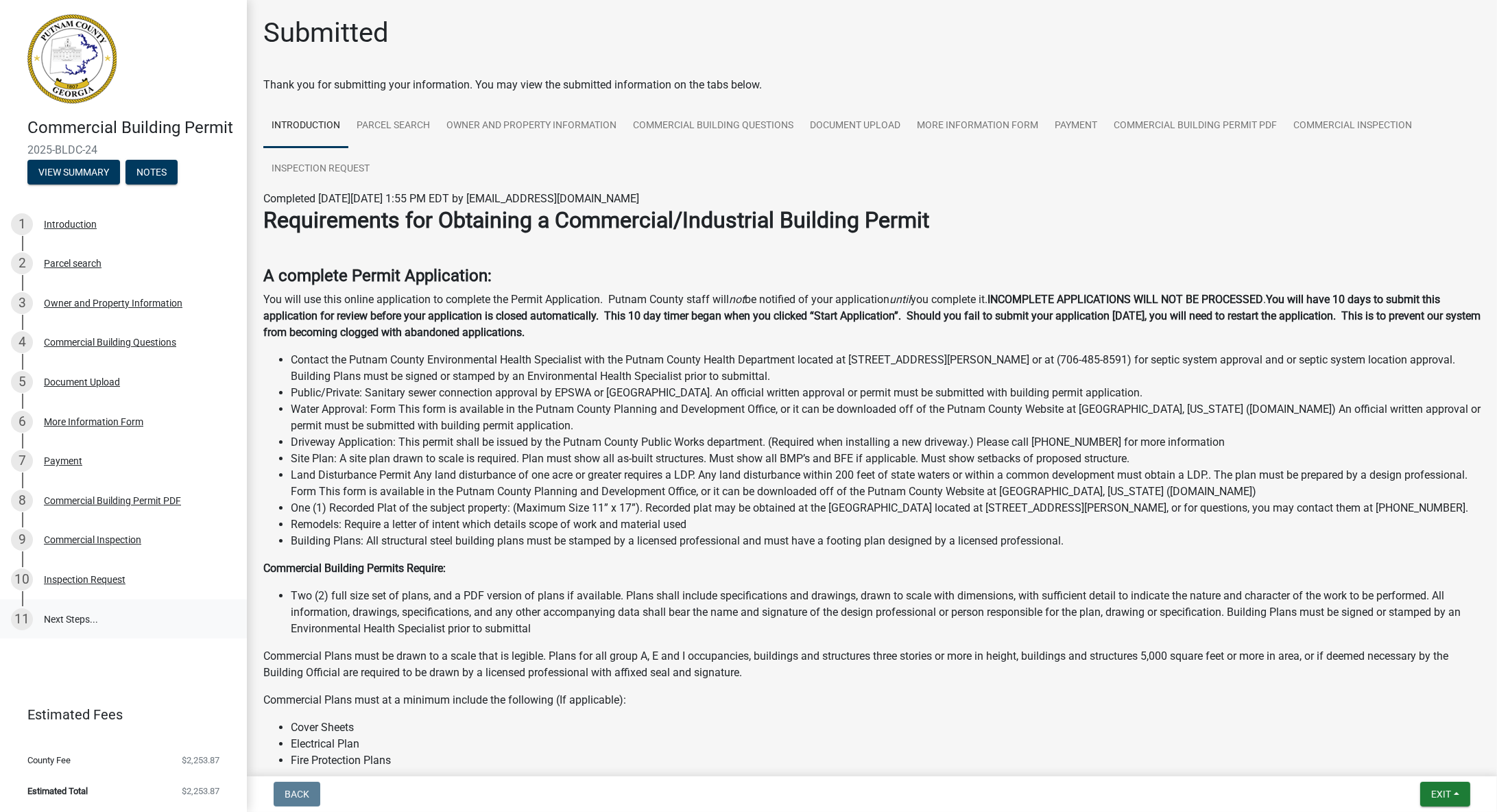
click at [61, 615] on link "11 Next Steps..." at bounding box center [123, 619] width 247 height 40
click at [85, 578] on div "Inspection Request" at bounding box center [85, 580] width 82 height 10
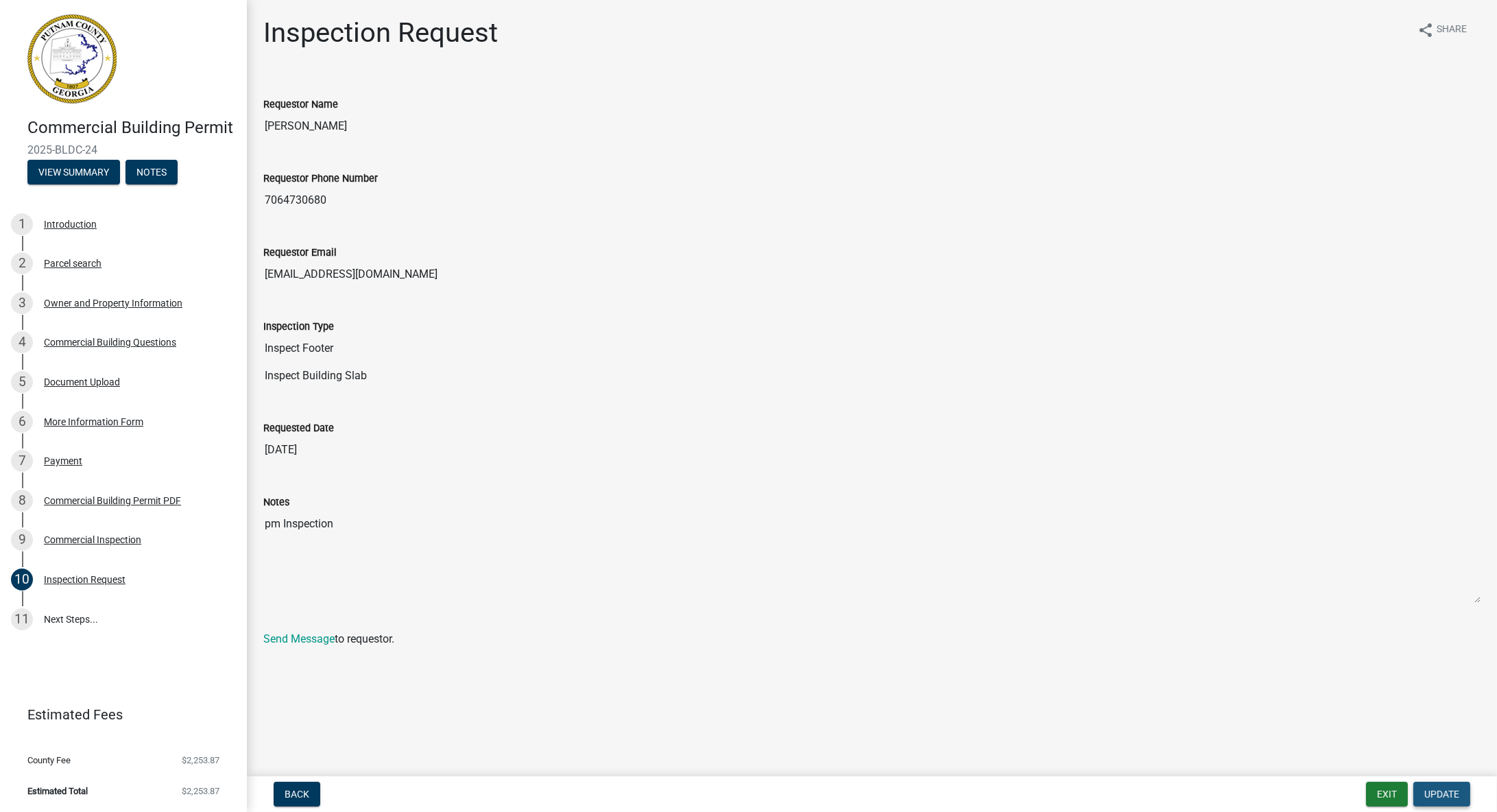
click at [1447, 794] on span "Update" at bounding box center [1441, 793] width 35 height 11
click at [299, 794] on span "Back" at bounding box center [296, 793] width 25 height 11
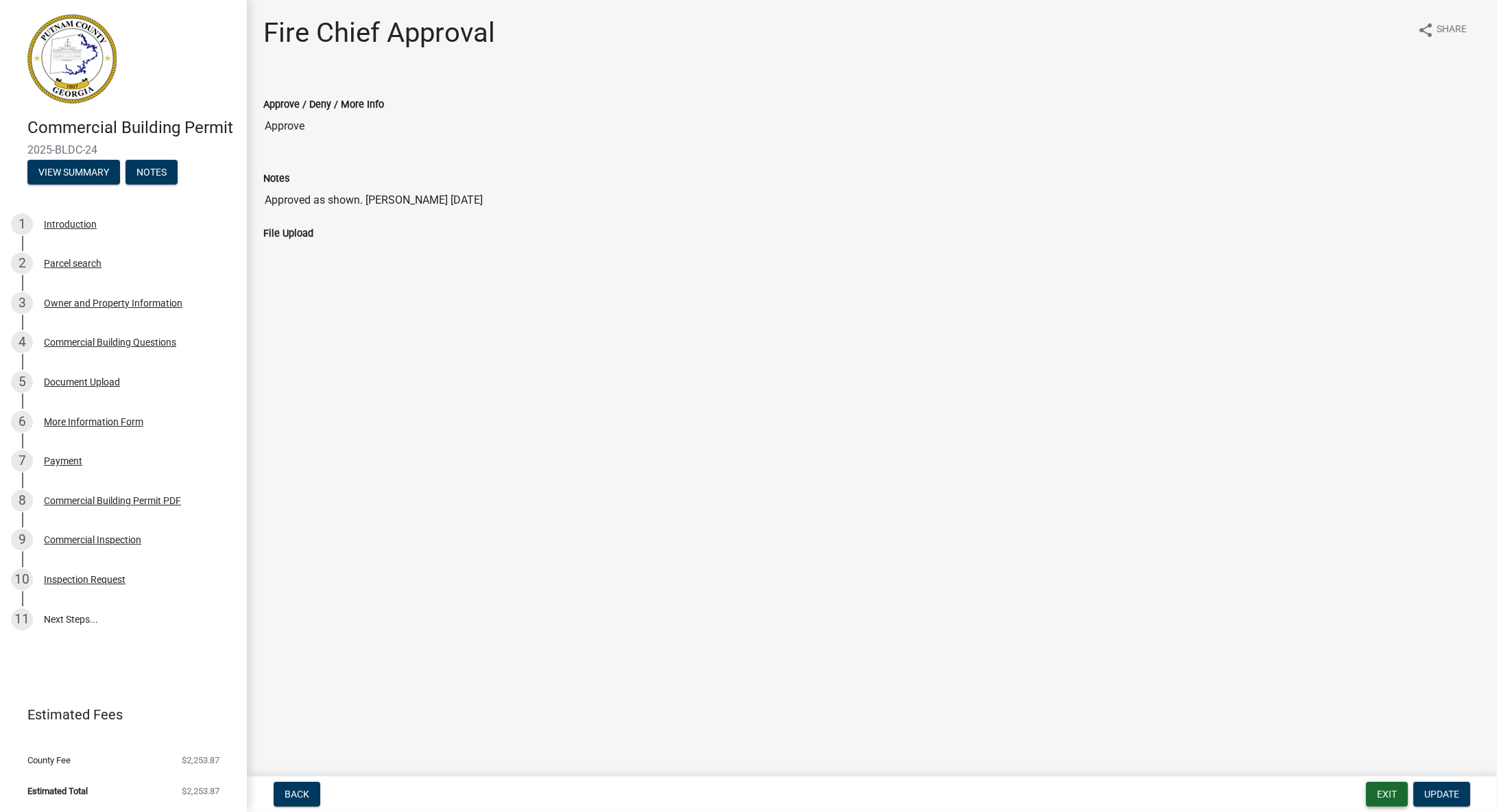
click at [1388, 794] on button "Exit" at bounding box center [1387, 793] width 42 height 25
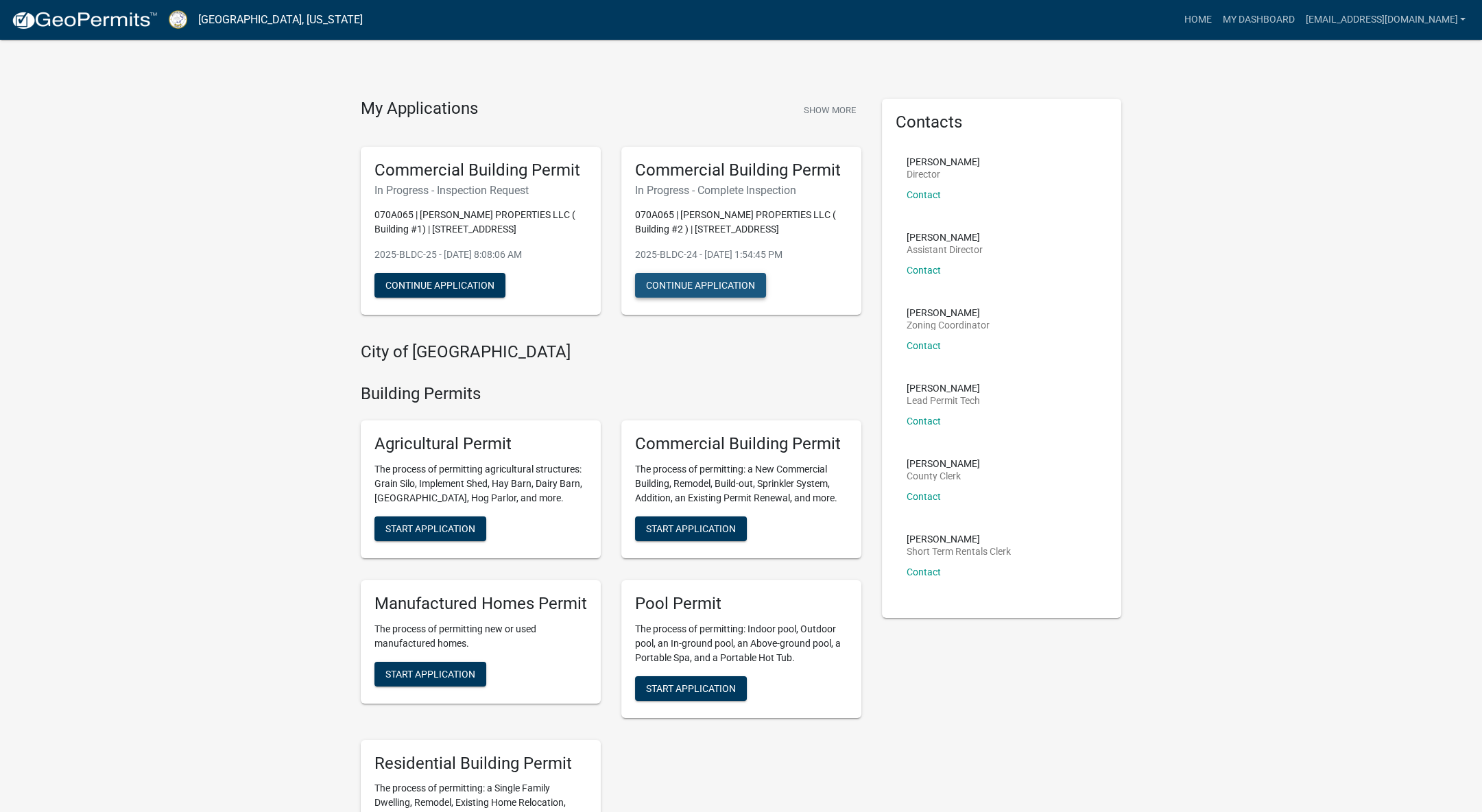
click at [718, 286] on button "Continue Application" at bounding box center [700, 284] width 131 height 25
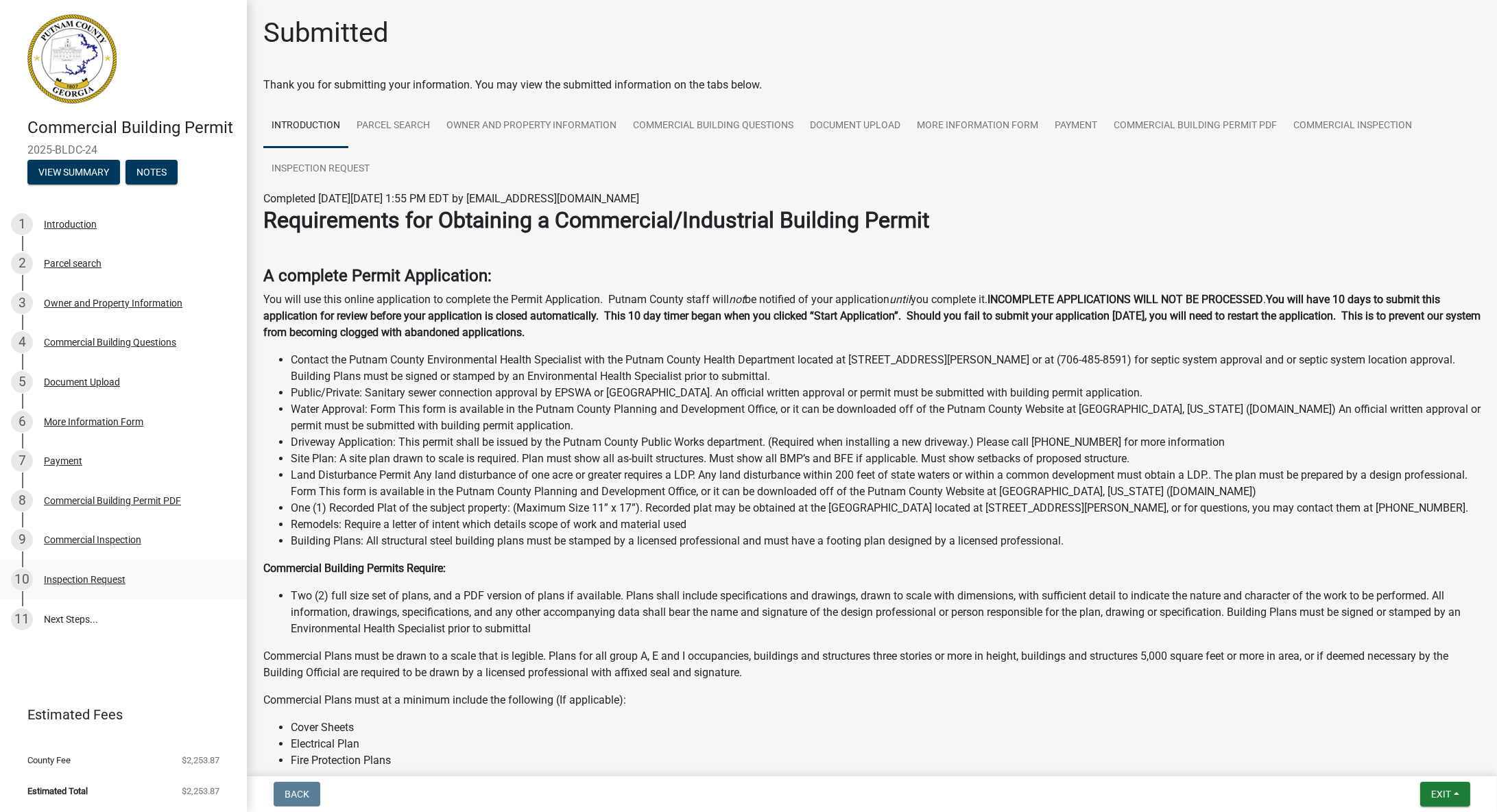
click at [93, 578] on div "Inspection Request" at bounding box center [85, 580] width 82 height 10
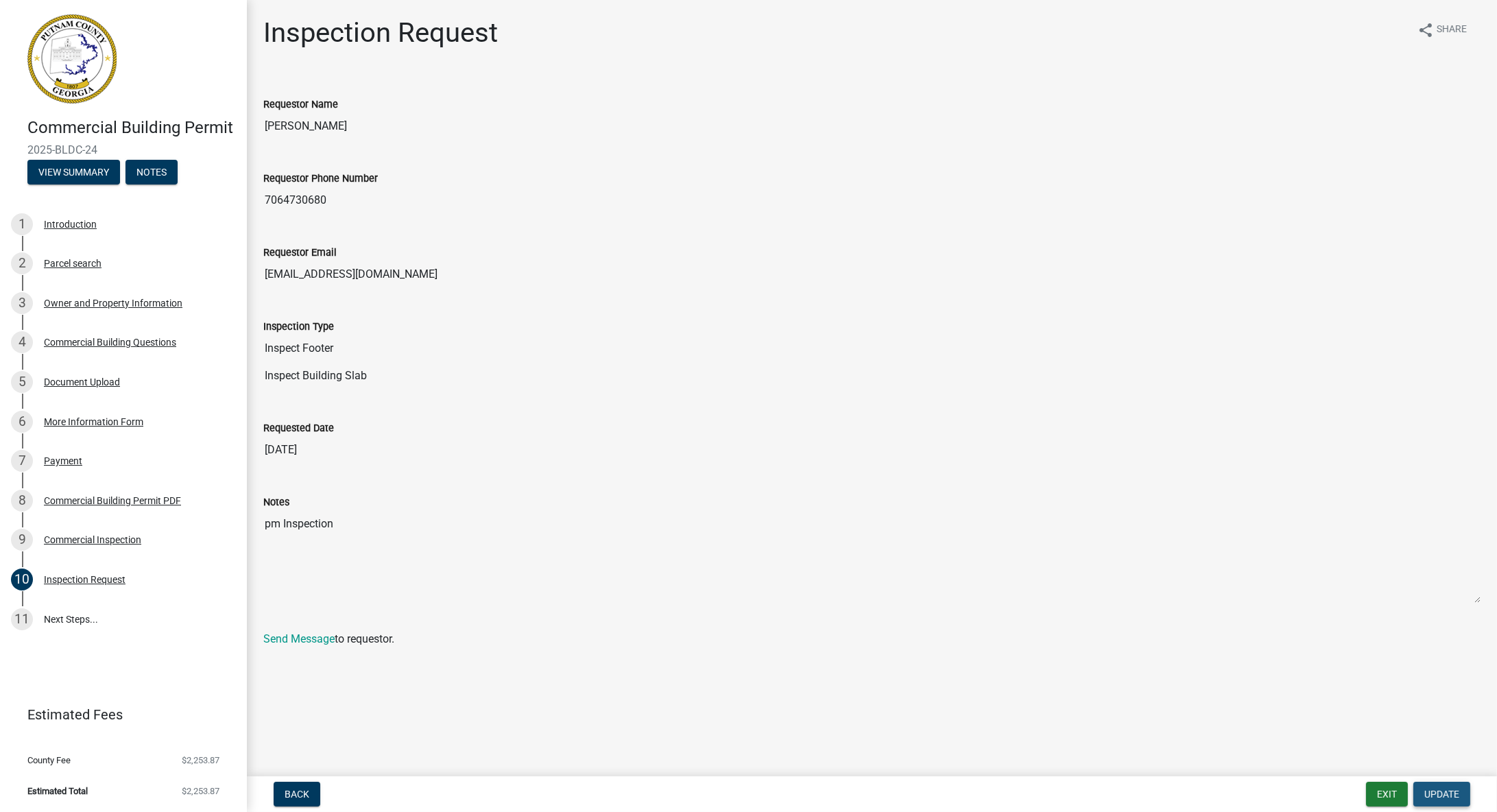
click at [1444, 797] on span "Update" at bounding box center [1441, 793] width 35 height 11
click at [1448, 796] on span "Update" at bounding box center [1441, 793] width 35 height 11
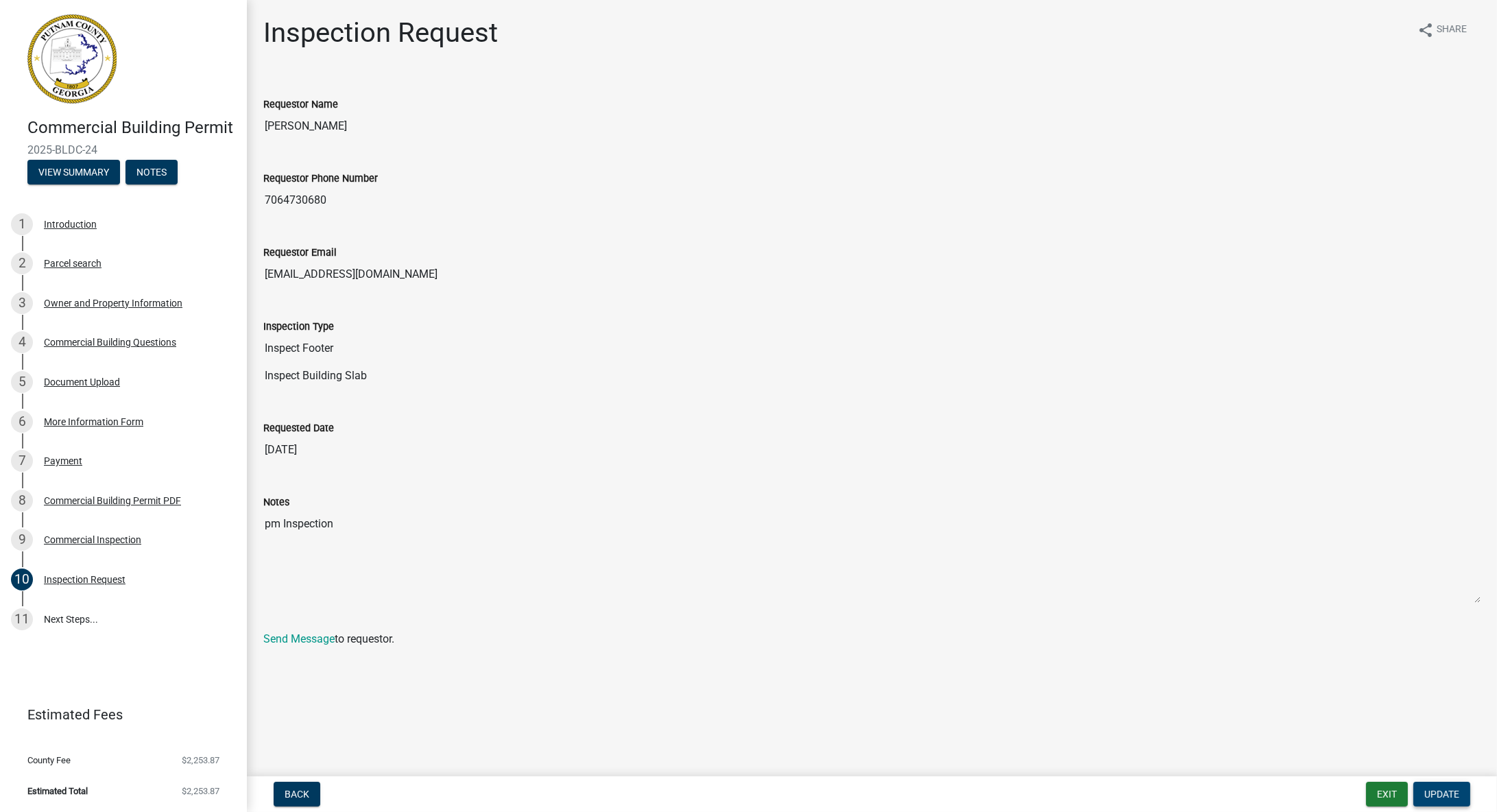
click at [1448, 798] on span "Update" at bounding box center [1441, 793] width 35 height 11
